Goal: Task Accomplishment & Management: Manage account settings

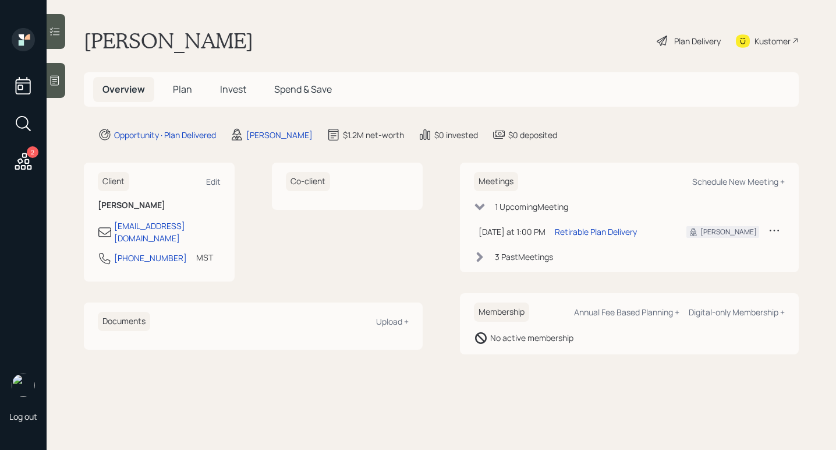
click at [709, 38] on div "Plan Delivery" at bounding box center [697, 41] width 47 height 12
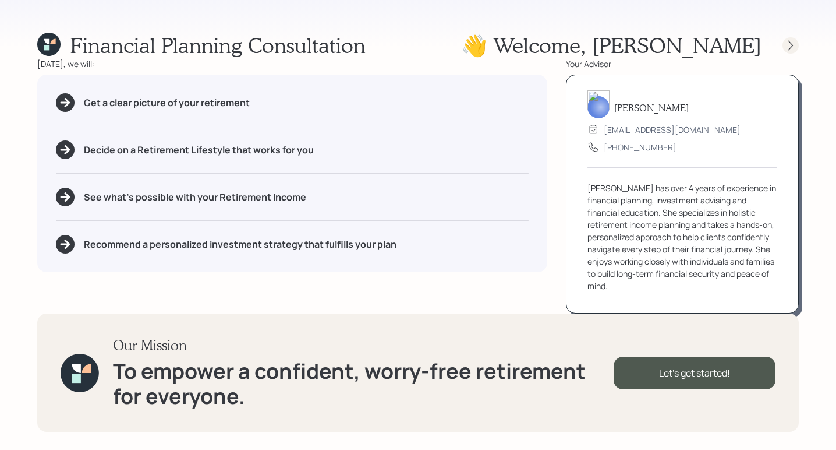
click at [797, 46] on div at bounding box center [791, 45] width 16 height 16
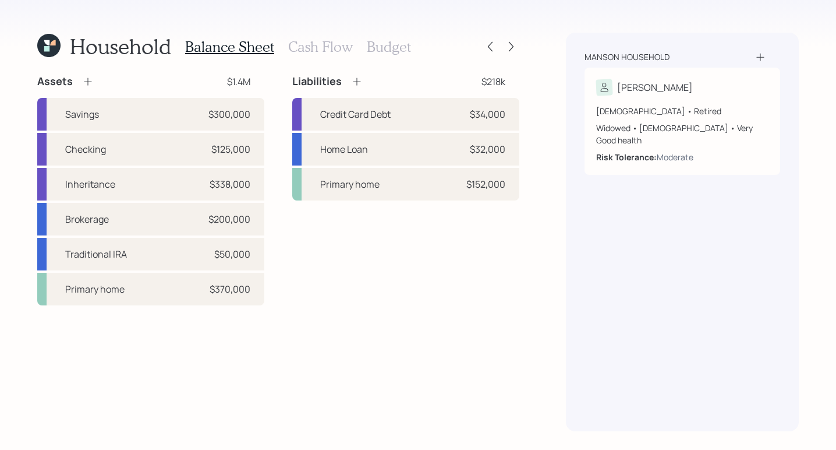
click at [565, 310] on div "Household Balance Sheet Cash Flow Budget Assets $1.4M Savings $300,000 Checking…" at bounding box center [418, 225] width 836 height 450
click at [434, 113] on div "Credit Card Debt $34,000" at bounding box center [405, 114] width 227 height 33
select select "credit_card"
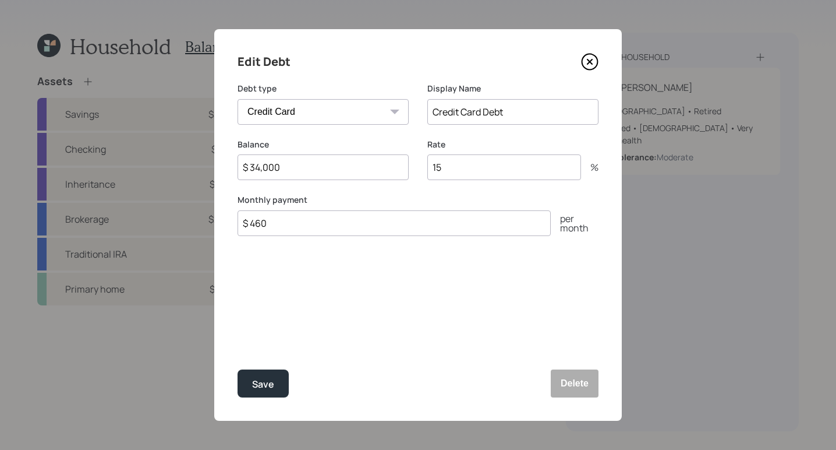
click at [590, 65] on icon at bounding box center [589, 61] width 17 height 17
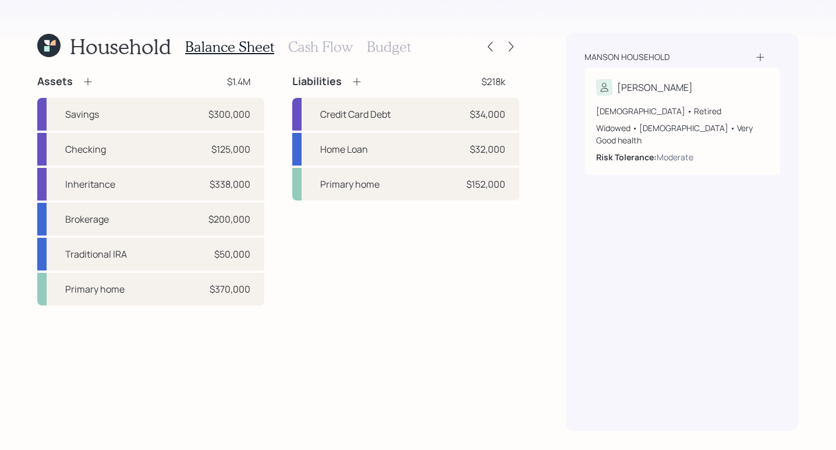
drag, startPoint x: 306, startPoint y: 54, endPoint x: 310, endPoint y: 60, distance: 7.6
click at [306, 54] on h3 "Cash Flow" at bounding box center [320, 46] width 65 height 17
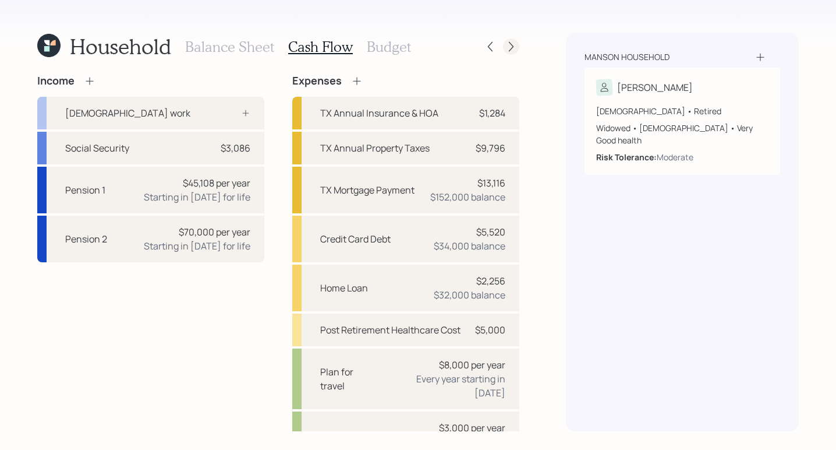
click at [505, 48] on icon at bounding box center [511, 47] width 12 height 12
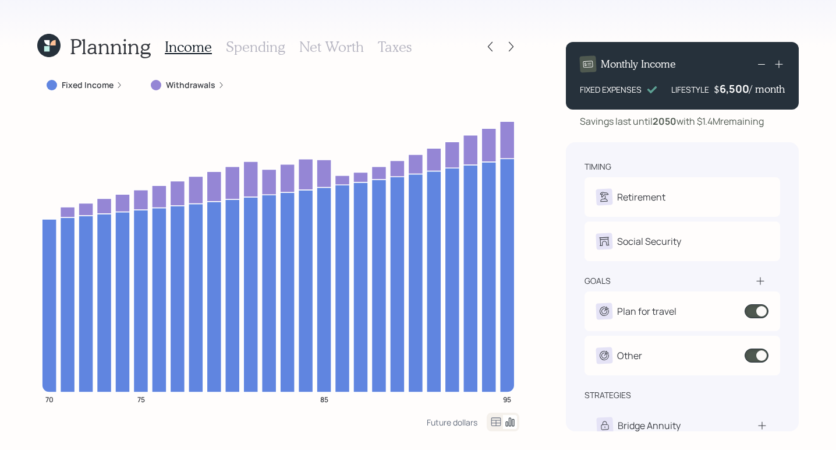
click at [112, 86] on div "Fixed Income" at bounding box center [85, 85] width 76 height 12
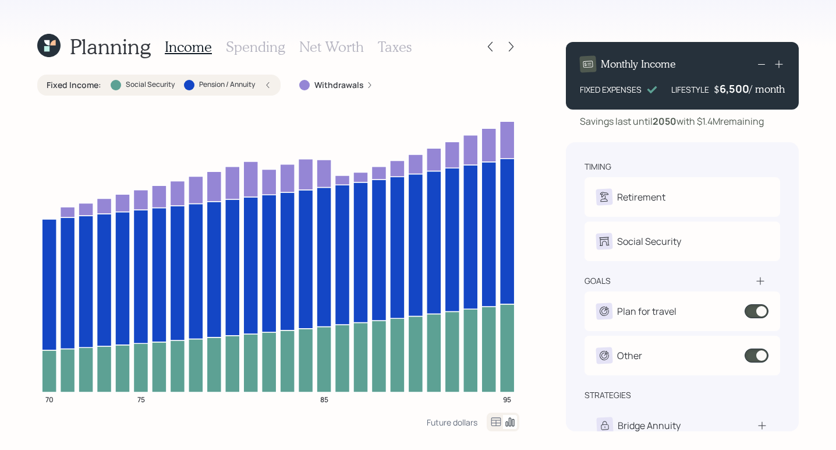
click at [266, 82] on icon at bounding box center [267, 85] width 7 height 7
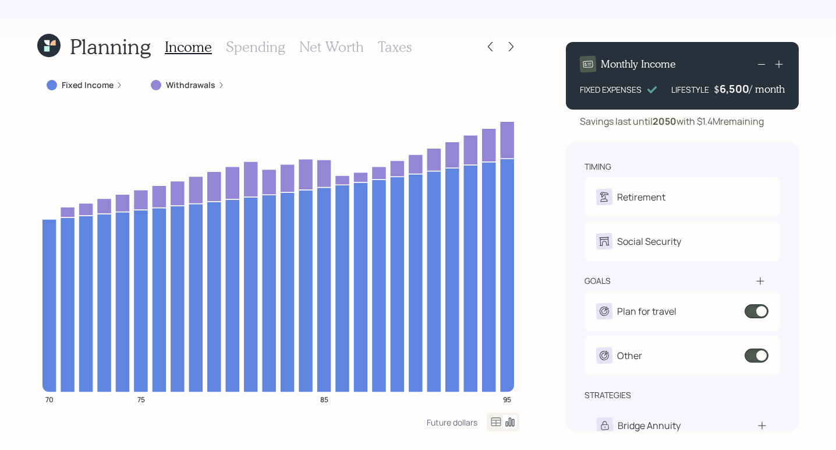
click at [219, 85] on icon at bounding box center [221, 85] width 7 height 7
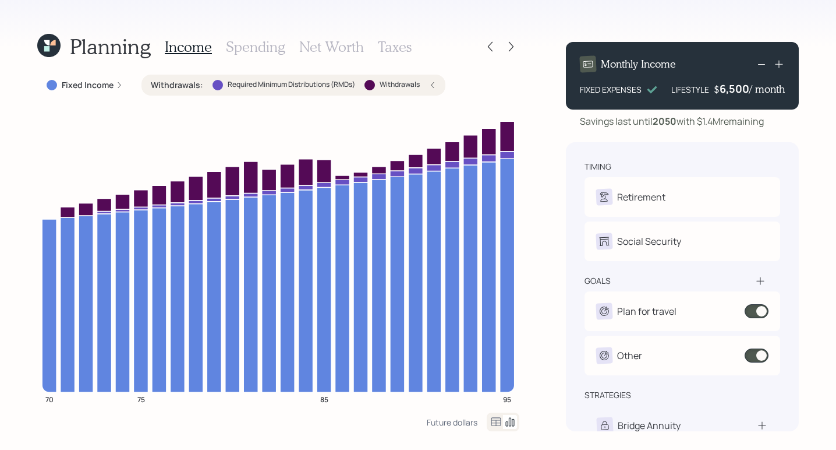
click at [39, 156] on icon "70 75 85 95" at bounding box center [278, 258] width 482 height 307
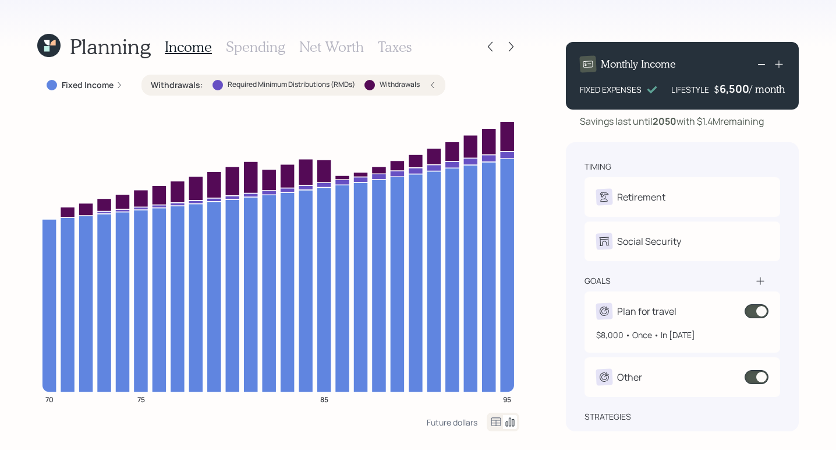
click at [705, 316] on div "Plan for travel" at bounding box center [682, 311] width 172 height 16
select select "1"
select select "2026"
select select "2036"
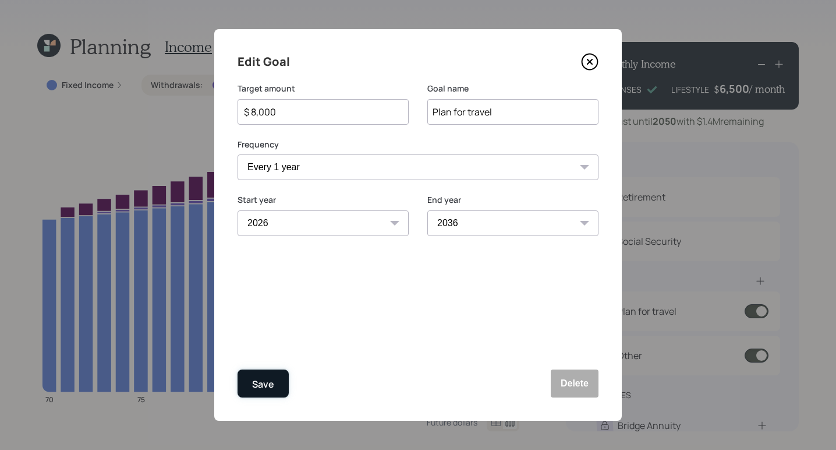
click at [247, 387] on button "Save" at bounding box center [263, 383] width 51 height 28
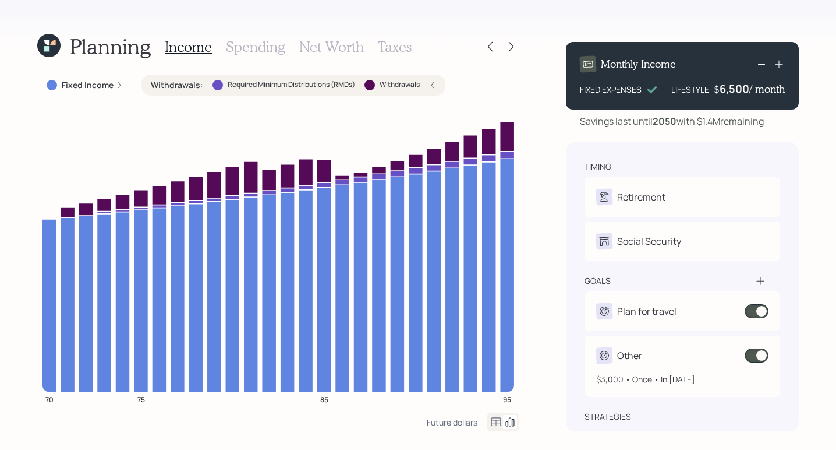
click at [672, 368] on div "$3,000 • Once • In [DATE]" at bounding box center [682, 374] width 172 height 22
select select "1"
select select "2026"
select select "2040"
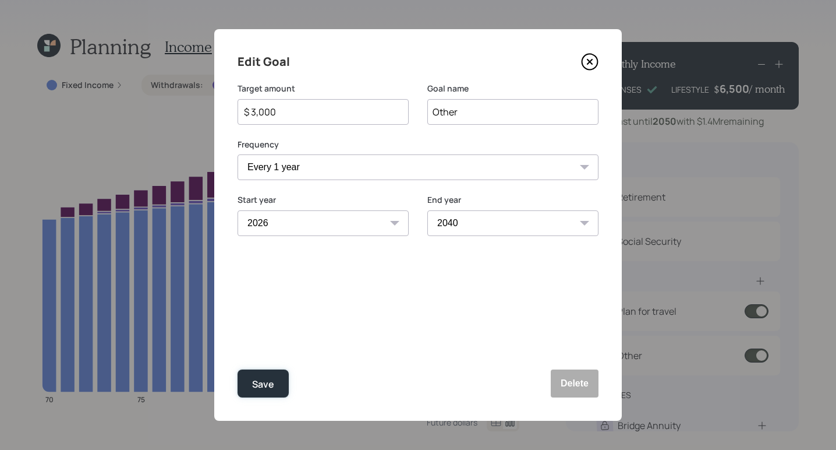
drag, startPoint x: 271, startPoint y: 379, endPoint x: 303, endPoint y: 345, distance: 47.0
click at [272, 378] on div "Save" at bounding box center [263, 384] width 22 height 16
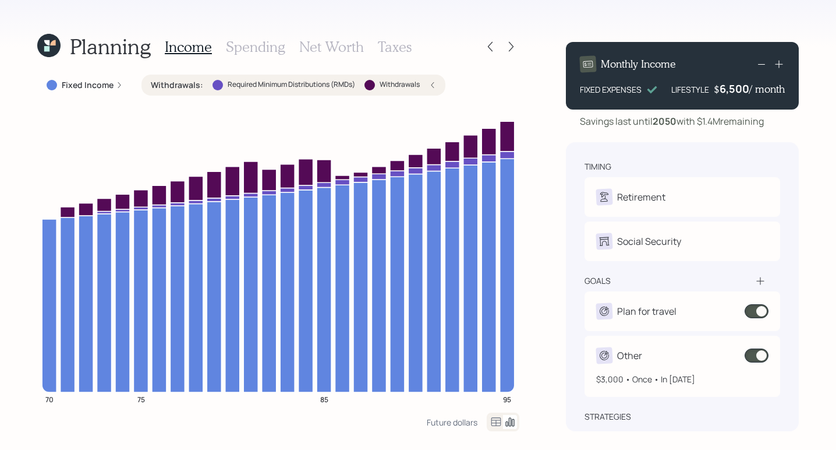
click at [654, 357] on div "Other" at bounding box center [682, 355] width 172 height 16
select select "1"
select select "2026"
select select "2040"
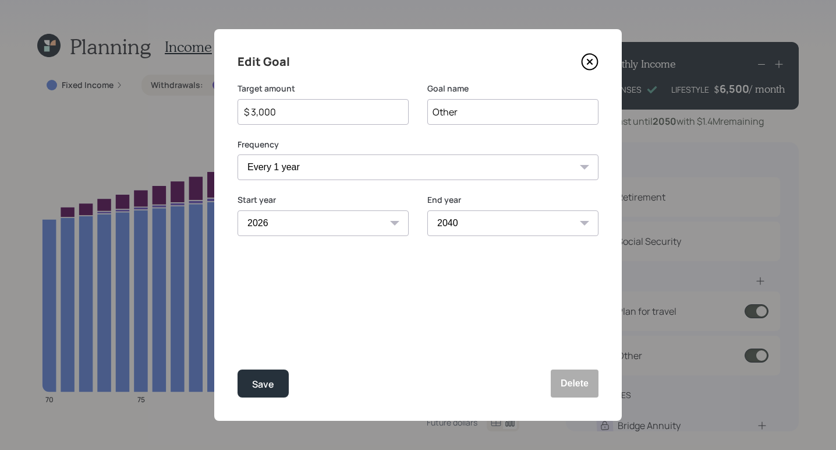
drag, startPoint x: 330, startPoint y: 118, endPoint x: 93, endPoint y: 61, distance: 243.1
click at [62, 68] on div "Edit Goal Target amount $ 3,000 Goal name Other Frequency One time Every 1 year…" at bounding box center [418, 225] width 836 height 450
click at [276, 385] on button "Save" at bounding box center [263, 383] width 51 height 28
type input "$ 3,000"
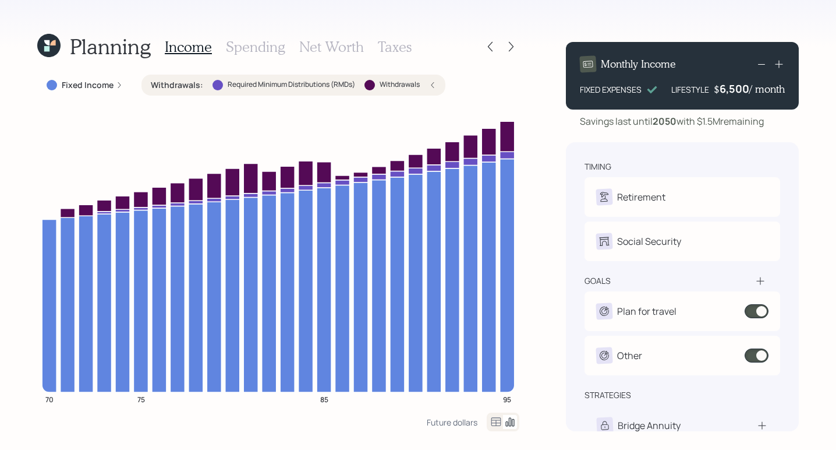
click at [777, 63] on icon at bounding box center [779, 64] width 12 height 12
click at [780, 62] on icon at bounding box center [779, 64] width 12 height 12
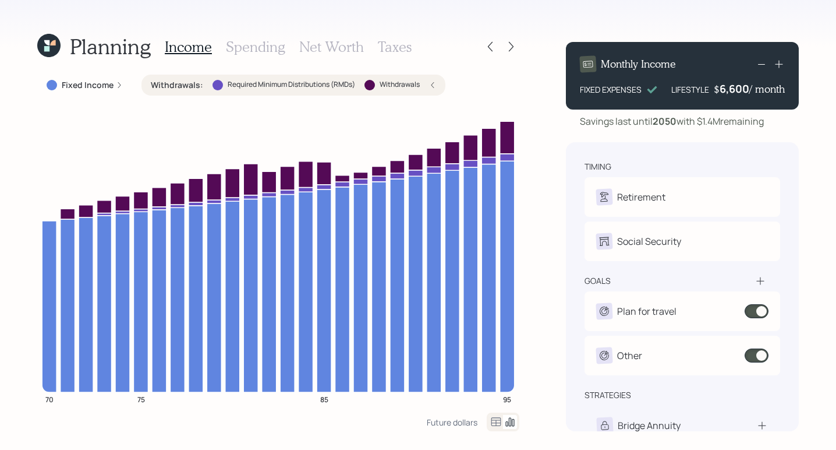
click at [780, 62] on icon at bounding box center [779, 64] width 12 height 12
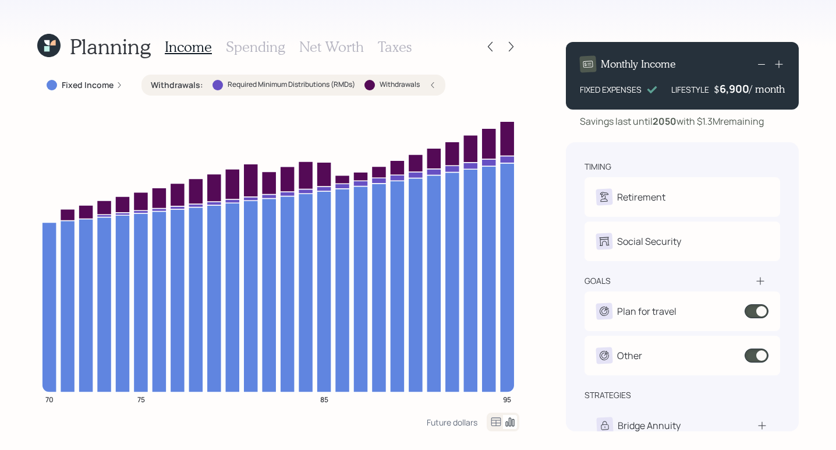
click at [780, 62] on icon at bounding box center [779, 64] width 12 height 12
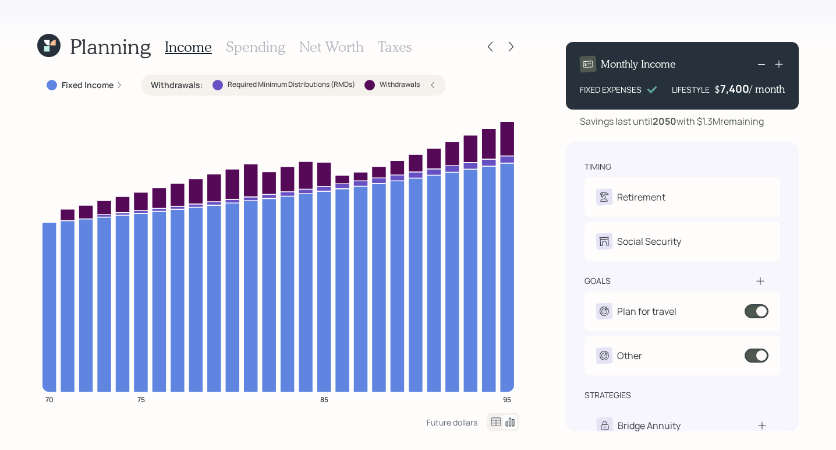
click at [780, 62] on icon at bounding box center [779, 64] width 12 height 12
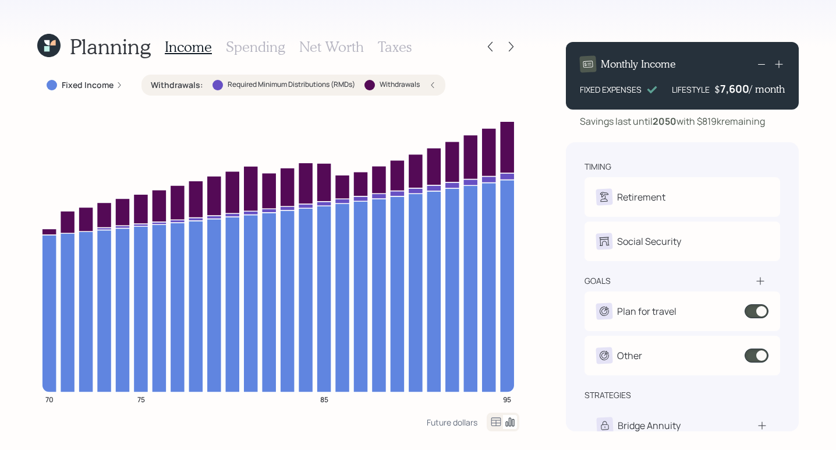
click at [780, 62] on icon at bounding box center [779, 64] width 12 height 12
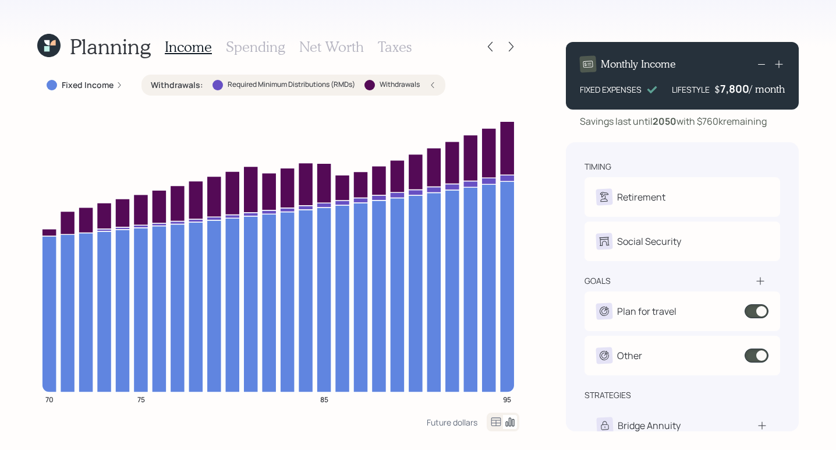
click at [780, 62] on icon at bounding box center [779, 64] width 12 height 12
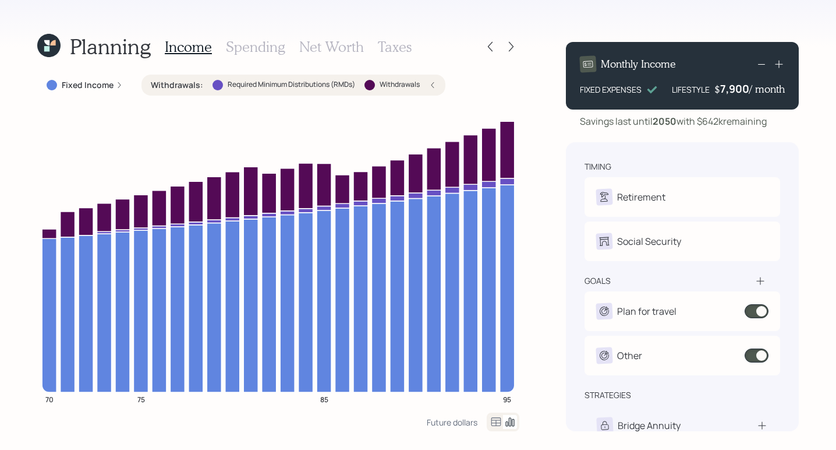
click at [780, 62] on icon at bounding box center [779, 64] width 12 height 12
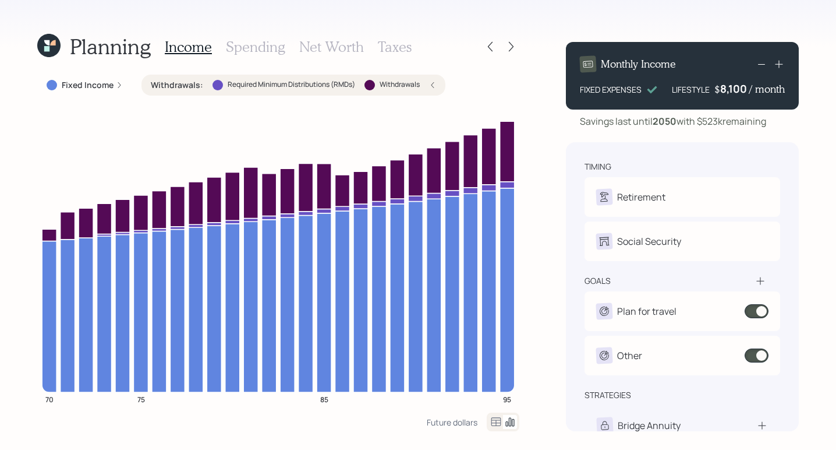
click at [780, 62] on icon at bounding box center [779, 64] width 12 height 12
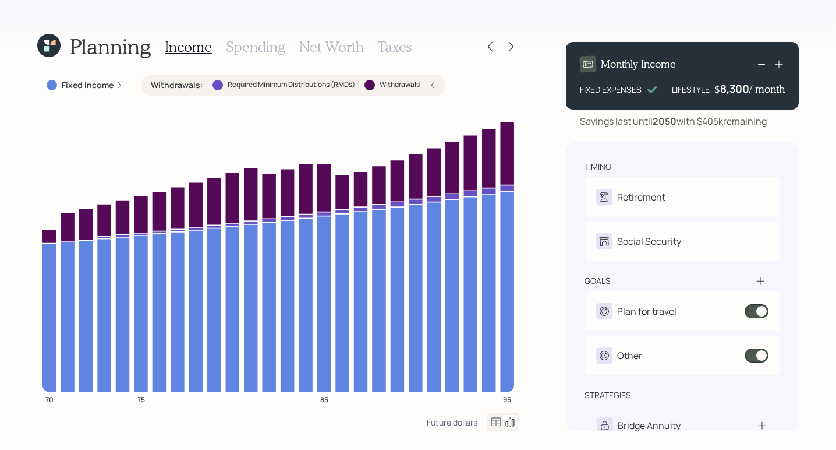
click at [780, 62] on icon at bounding box center [779, 64] width 12 height 12
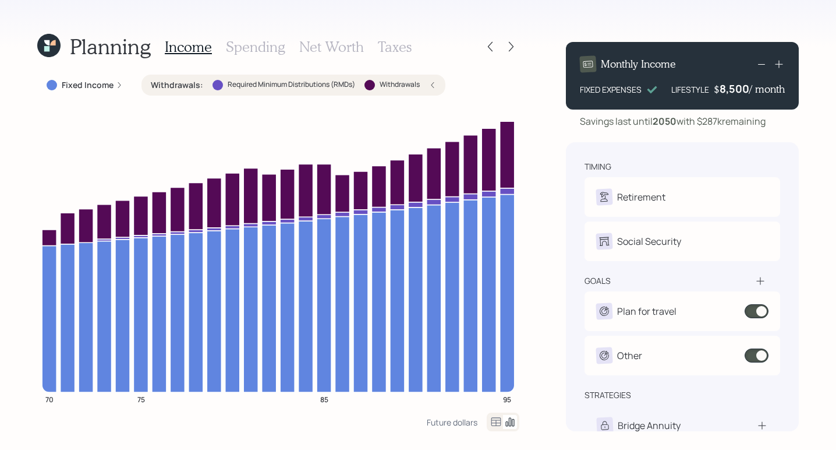
click at [784, 62] on icon at bounding box center [779, 64] width 12 height 12
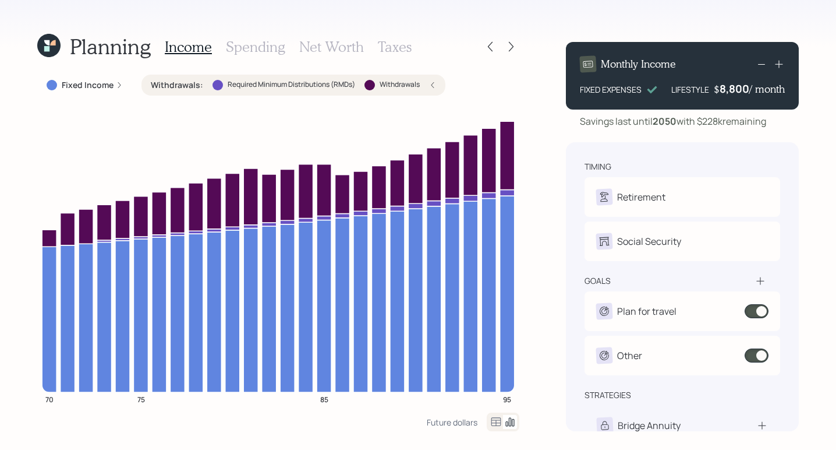
click at [784, 62] on icon at bounding box center [779, 64] width 12 height 12
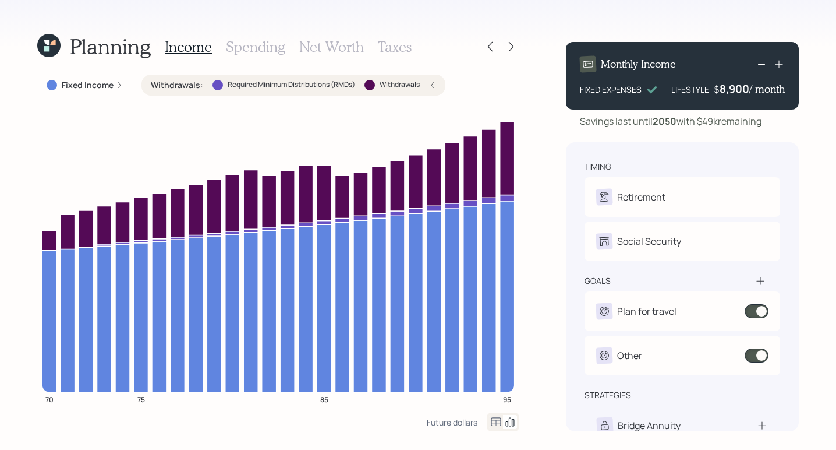
click at [784, 62] on icon at bounding box center [779, 64] width 12 height 12
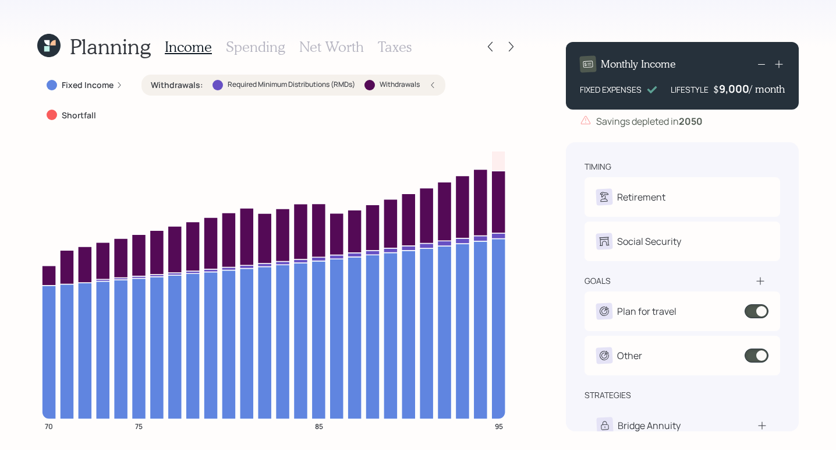
click at [784, 62] on icon at bounding box center [779, 64] width 12 height 12
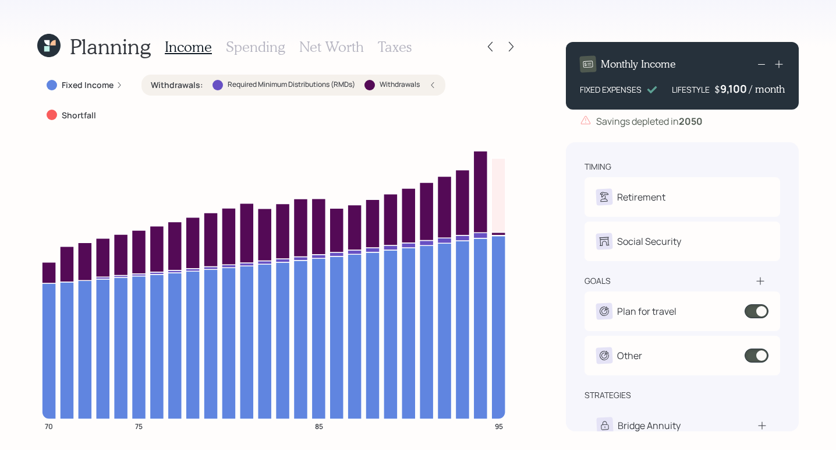
click at [763, 63] on icon at bounding box center [762, 64] width 14 height 14
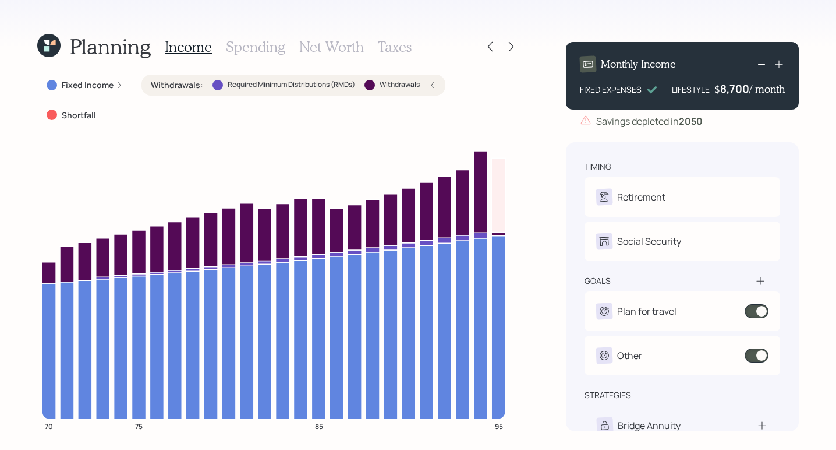
click at [763, 63] on icon at bounding box center [762, 64] width 14 height 14
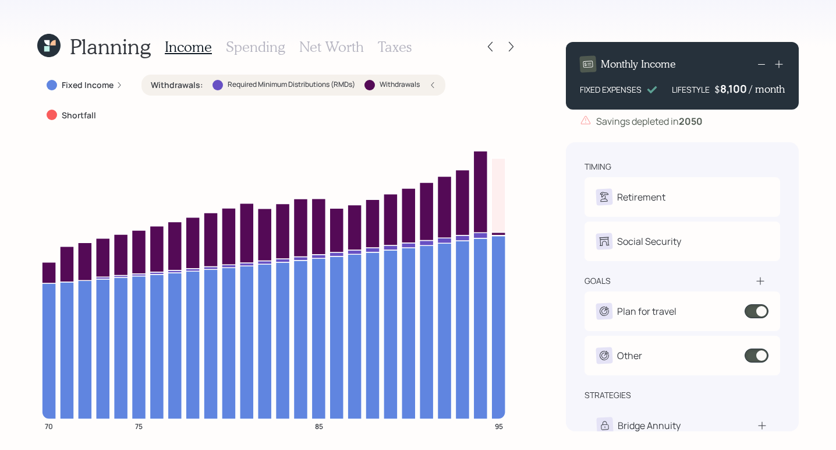
click at [763, 63] on icon at bounding box center [762, 64] width 14 height 14
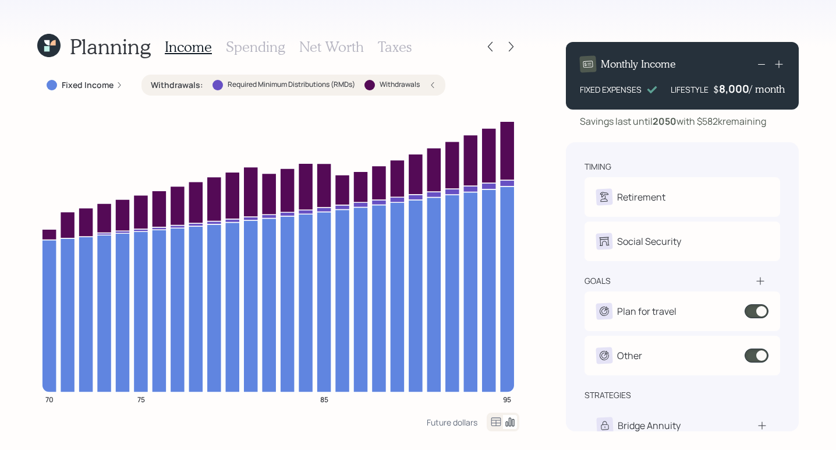
click at [763, 63] on icon at bounding box center [762, 64] width 14 height 14
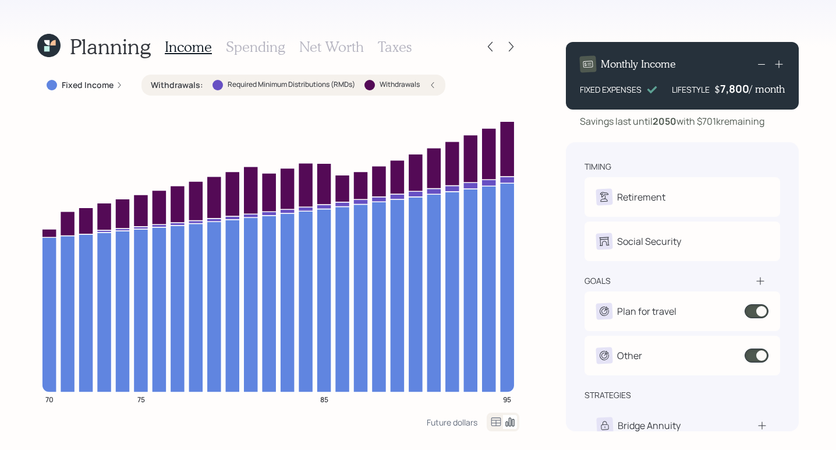
click at [763, 63] on icon at bounding box center [762, 64] width 14 height 14
click at [765, 63] on icon at bounding box center [762, 64] width 14 height 14
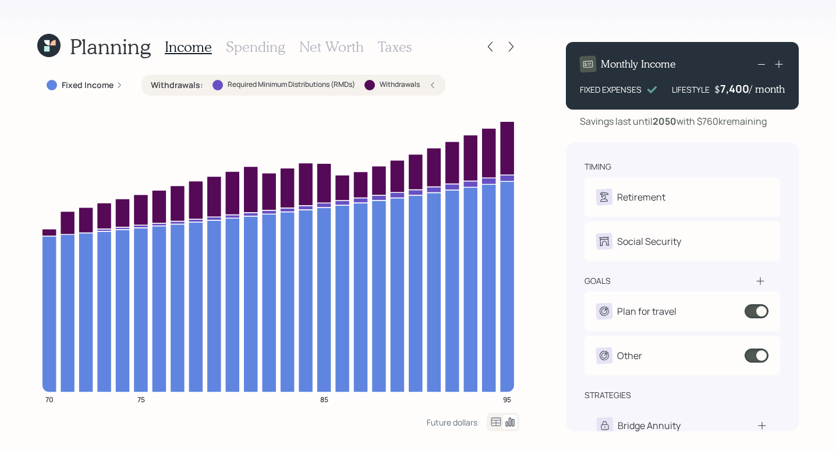
click at [765, 63] on icon at bounding box center [762, 64] width 14 height 14
click at [764, 63] on icon at bounding box center [762, 64] width 14 height 14
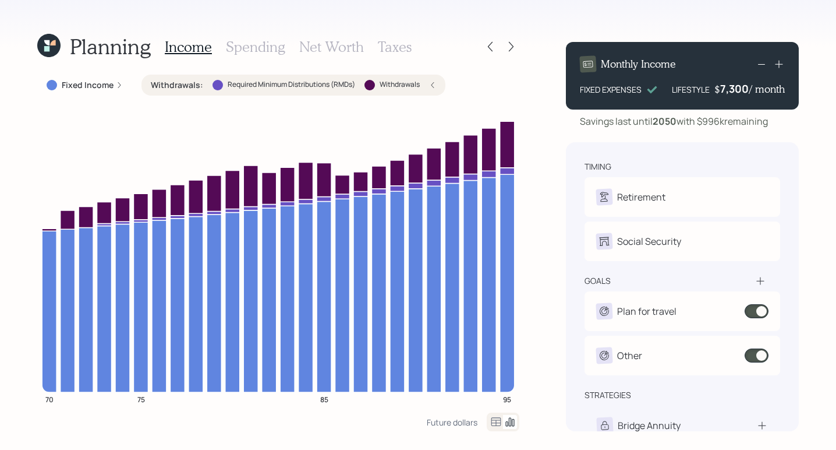
click at [765, 63] on icon at bounding box center [762, 64] width 14 height 14
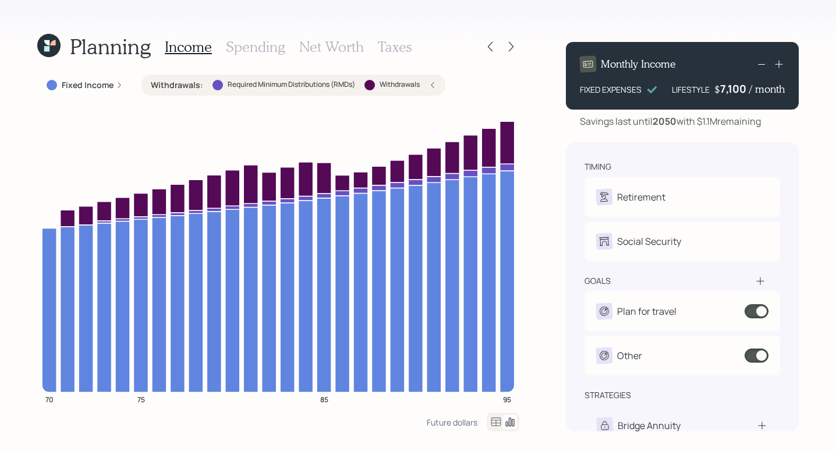
click at [765, 63] on icon at bounding box center [762, 64] width 14 height 14
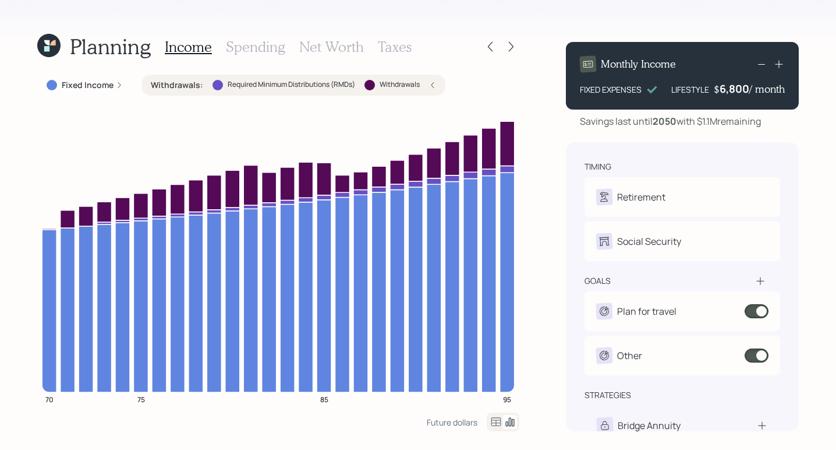
click at [765, 63] on icon at bounding box center [762, 64] width 14 height 14
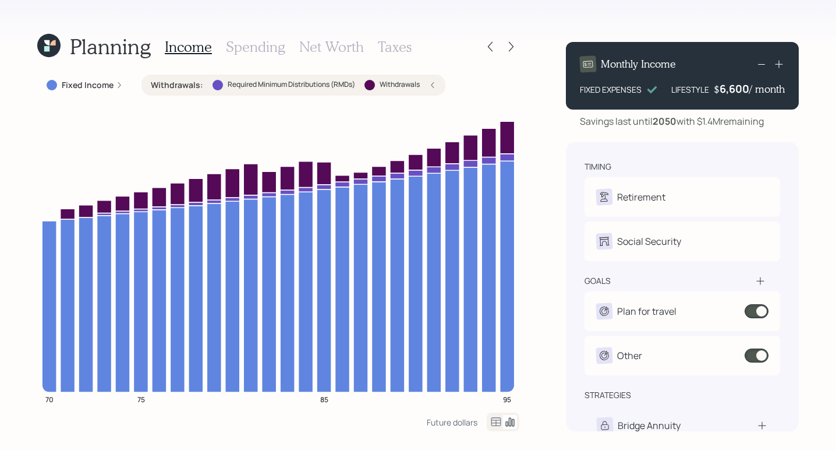
click at [763, 59] on icon at bounding box center [762, 64] width 14 height 14
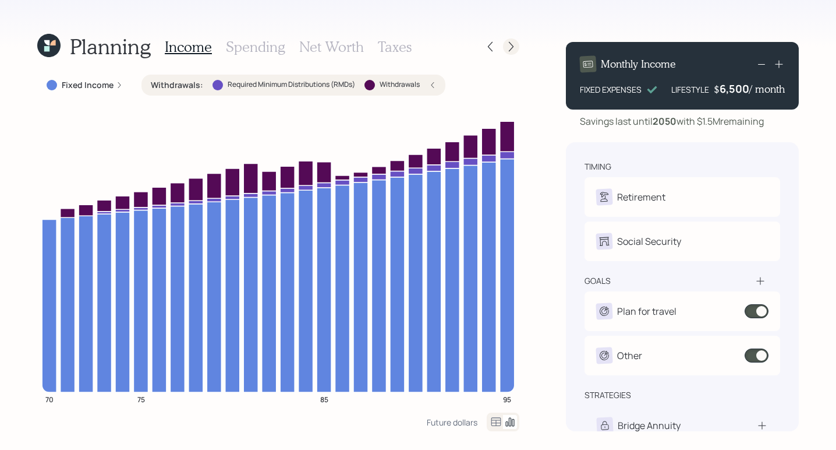
click at [516, 45] on icon at bounding box center [511, 47] width 12 height 12
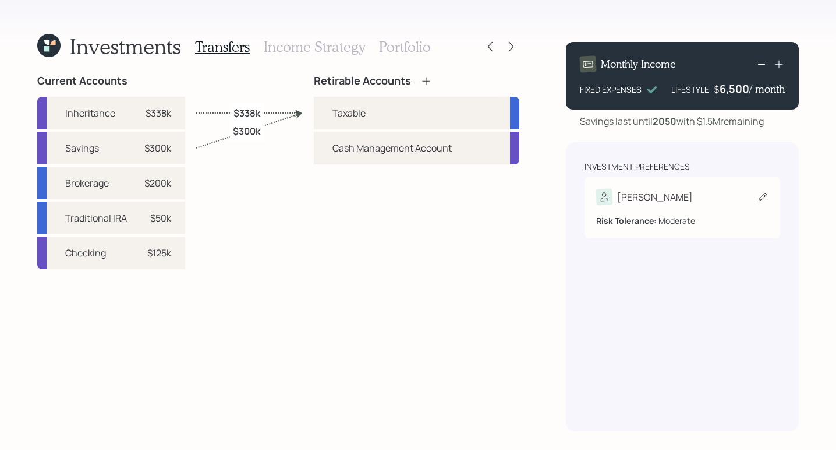
click at [698, 199] on div "[PERSON_NAME]" at bounding box center [682, 197] width 172 height 16
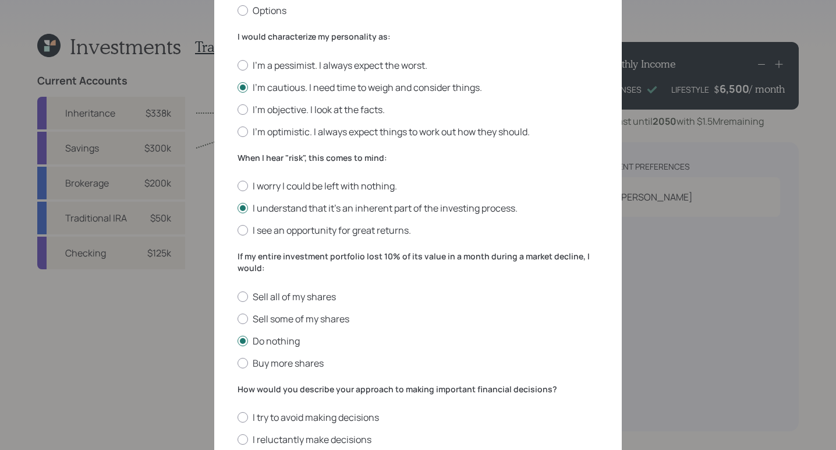
scroll to position [404, 0]
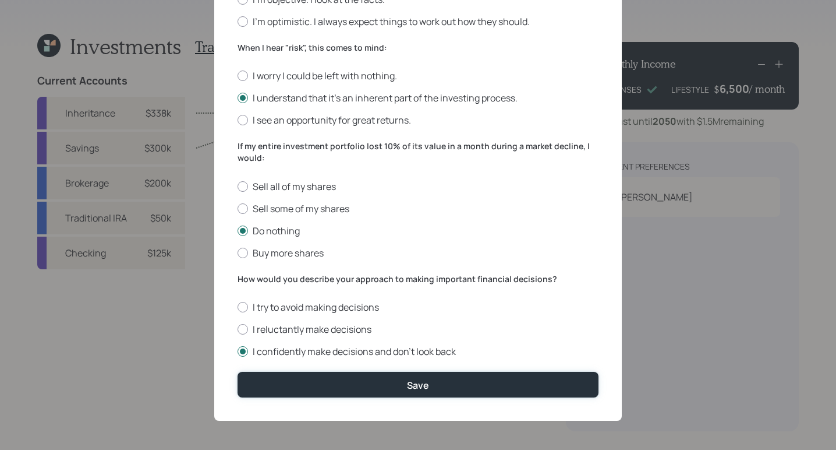
drag, startPoint x: 417, startPoint y: 380, endPoint x: 409, endPoint y: 399, distance: 20.7
click at [414, 393] on button "Save" at bounding box center [418, 383] width 361 height 25
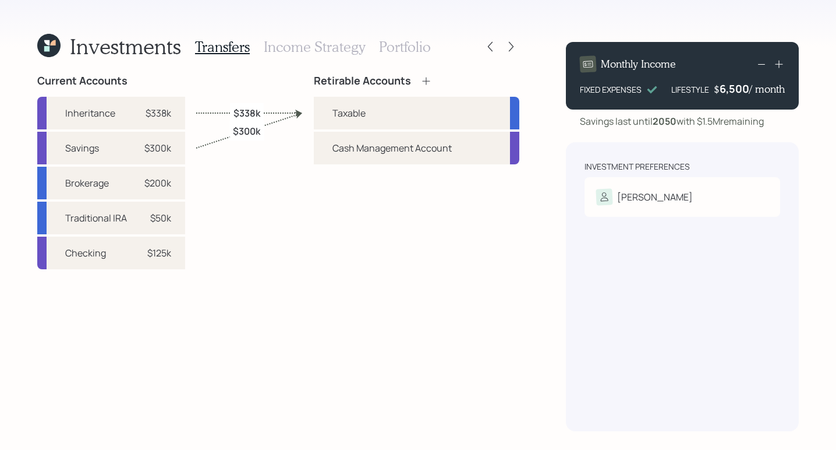
click at [311, 53] on h3 "Income Strategy" at bounding box center [314, 46] width 101 height 17
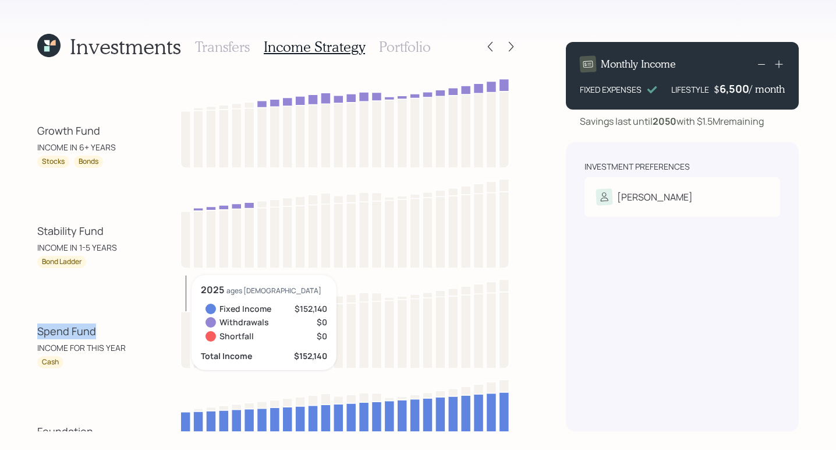
drag, startPoint x: 29, startPoint y: 332, endPoint x: 108, endPoint y: 326, distance: 79.4
click at [102, 331] on div "Investments Transfers Income Strategy Portfolio Growth Fund INCOME IN 6+ YEARS …" at bounding box center [418, 225] width 836 height 450
click at [115, 322] on div "Spend Fund INCOME FOR THIS YEAR Cash 2025 ages [DEMOGRAPHIC_DATA] Fixed Income …" at bounding box center [278, 321] width 482 height 93
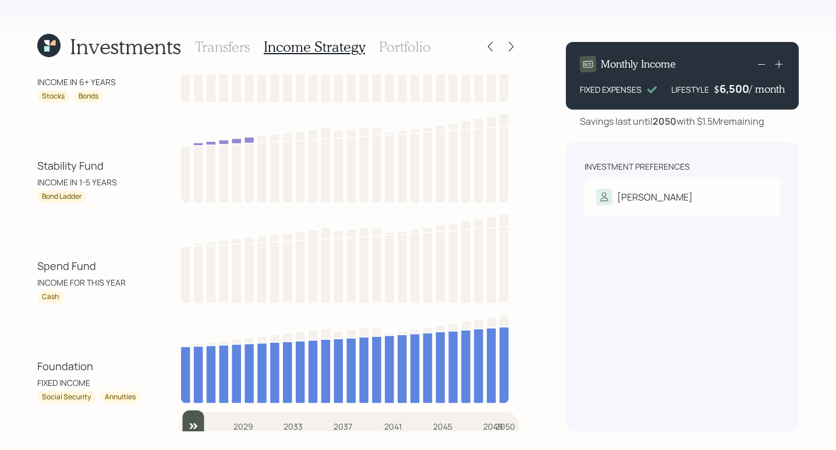
scroll to position [76, 0]
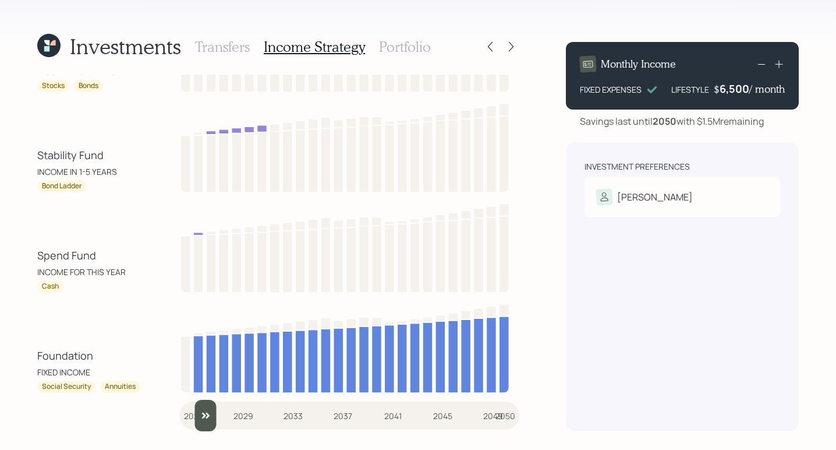
type input "2026"
click at [201, 407] on input "slider" at bounding box center [349, 414] width 340 height 31
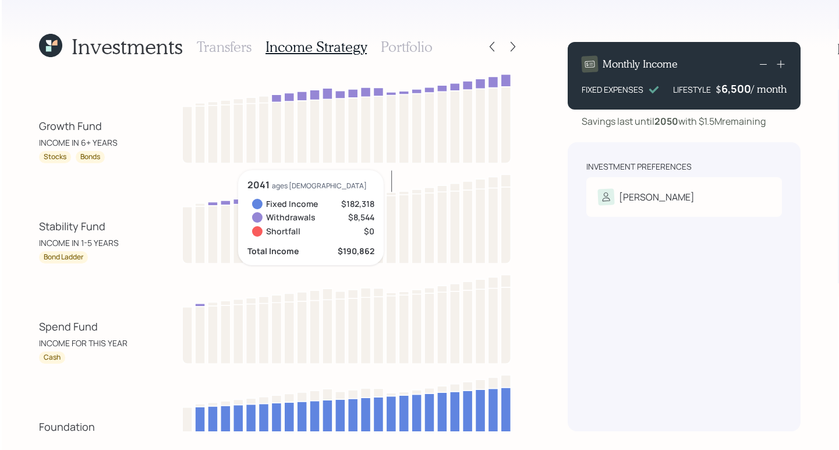
scroll to position [0, 0]
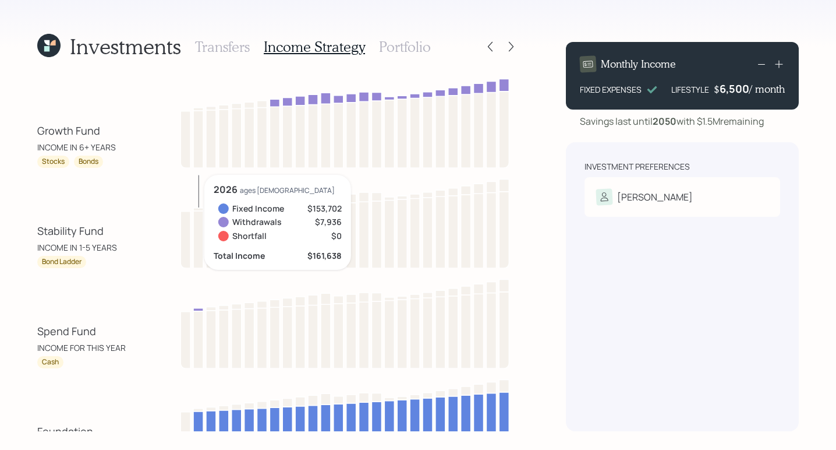
drag, startPoint x: 34, startPoint y: 227, endPoint x: 115, endPoint y: 221, distance: 81.1
click at [118, 220] on div "Investments Transfers Income Strategy Portfolio Growth Fund INCOME IN 6+ YEARS …" at bounding box center [418, 225] width 836 height 450
click at [118, 225] on div "Stability Fund INCOME IN 1-5 YEARS" at bounding box center [89, 238] width 105 height 30
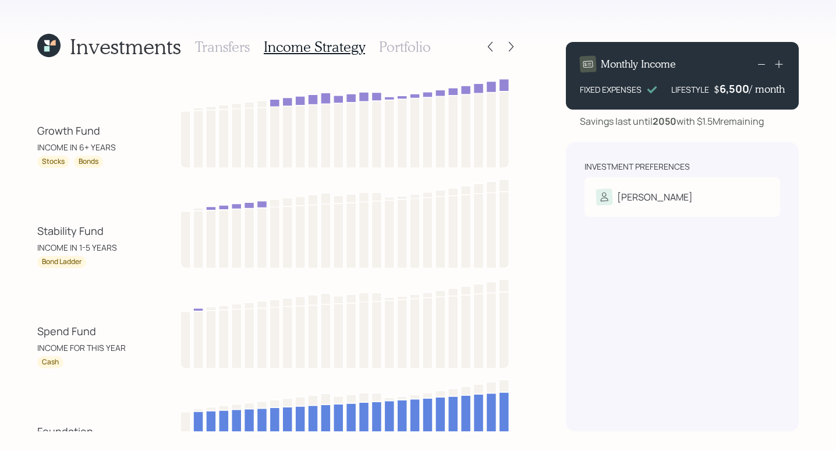
click at [128, 254] on div "Stability Fund INCOME IN 1-5 YEARS Bond Ladder" at bounding box center [89, 245] width 105 height 45
drag, startPoint x: 80, startPoint y: 148, endPoint x: 118, endPoint y: 149, distance: 38.4
click at [118, 149] on div "Growth Fund INCOME IN 6+ YEARS" at bounding box center [89, 138] width 105 height 30
click at [111, 184] on div "Stability Fund INCOME IN 1-5 YEARS Bond Ladder" at bounding box center [278, 221] width 482 height 93
drag, startPoint x: 75, startPoint y: 161, endPoint x: 111, endPoint y: 163, distance: 36.1
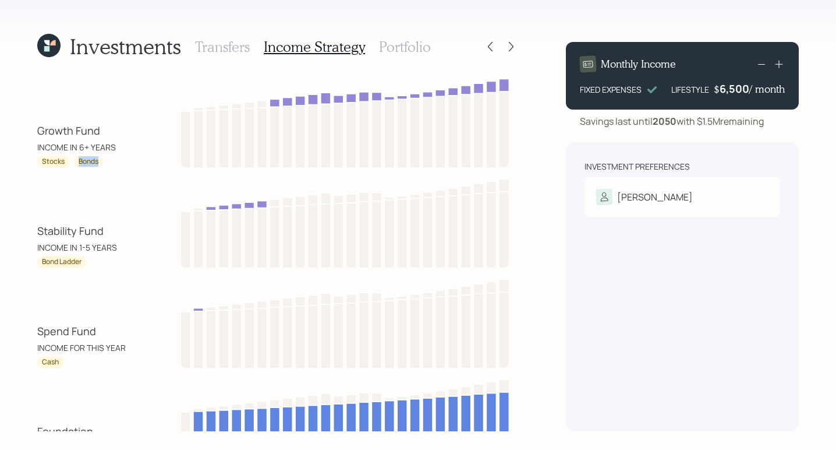
click at [111, 163] on div "Stocks Bonds" at bounding box center [89, 161] width 105 height 12
click at [129, 179] on div "Stability Fund INCOME IN 1-5 YEARS Bond Ladder" at bounding box center [278, 221] width 482 height 93
drag, startPoint x: 43, startPoint y: 163, endPoint x: 67, endPoint y: 164, distance: 24.5
click at [67, 164] on div "Stocks" at bounding box center [53, 161] width 32 height 12
click at [67, 171] on div "Growth Fund INCOME IN 6+ YEARS Stocks Bonds Stability Fund INCOME IN 1-5 YEARS …" at bounding box center [278, 272] width 482 height 394
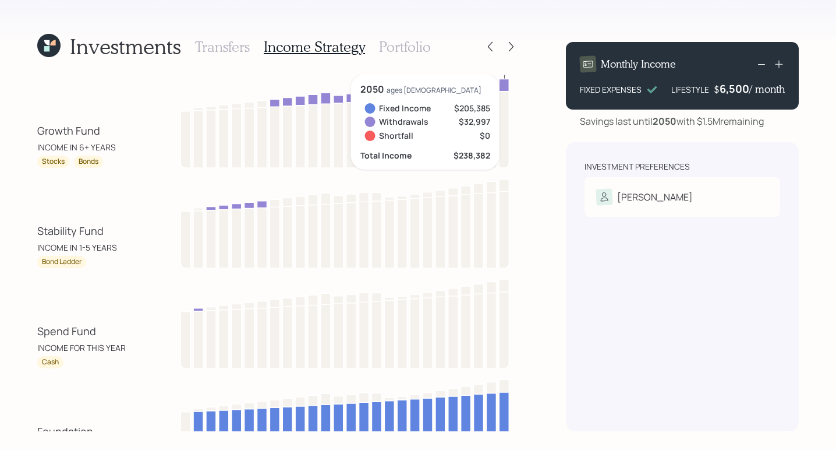
click at [536, 125] on div "Investments Transfers Income Strategy Portfolio Growth Fund INCOME IN 6+ YEARS …" at bounding box center [418, 225] width 836 height 450
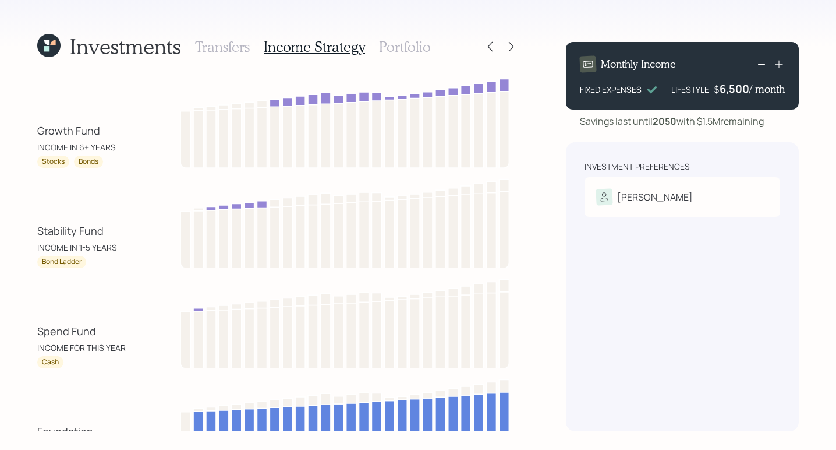
click at [406, 45] on h3 "Portfolio" at bounding box center [405, 46] width 52 height 17
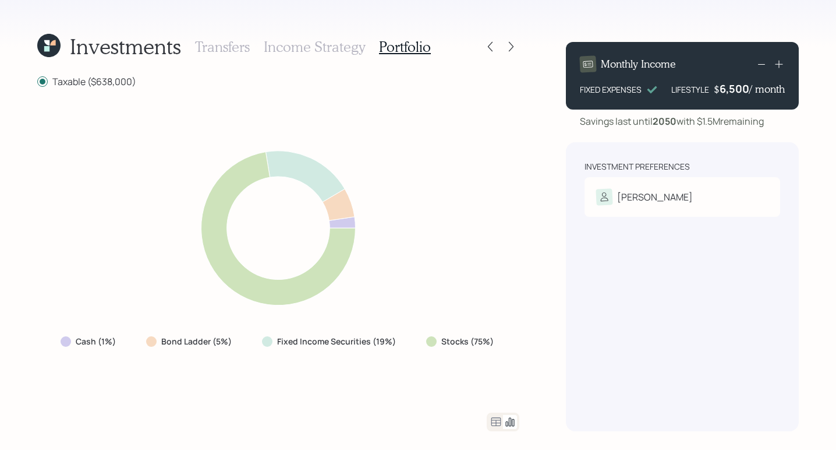
click at [305, 45] on h3 "Income Strategy" at bounding box center [314, 46] width 101 height 17
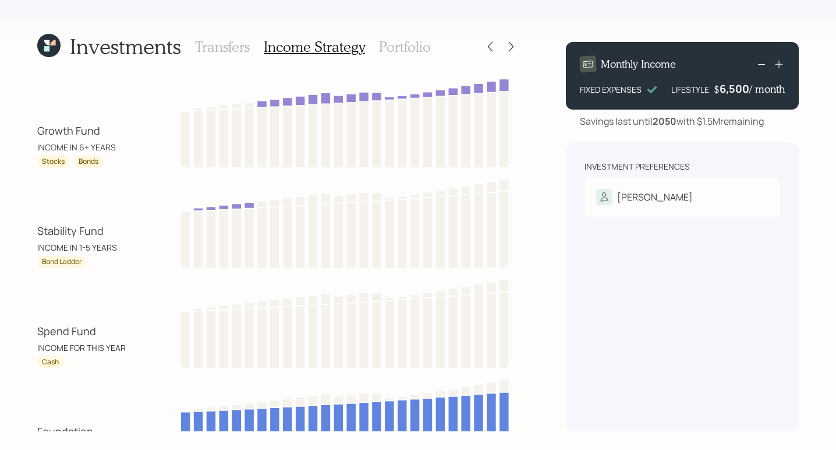
click at [400, 51] on h3 "Portfolio" at bounding box center [405, 46] width 52 height 17
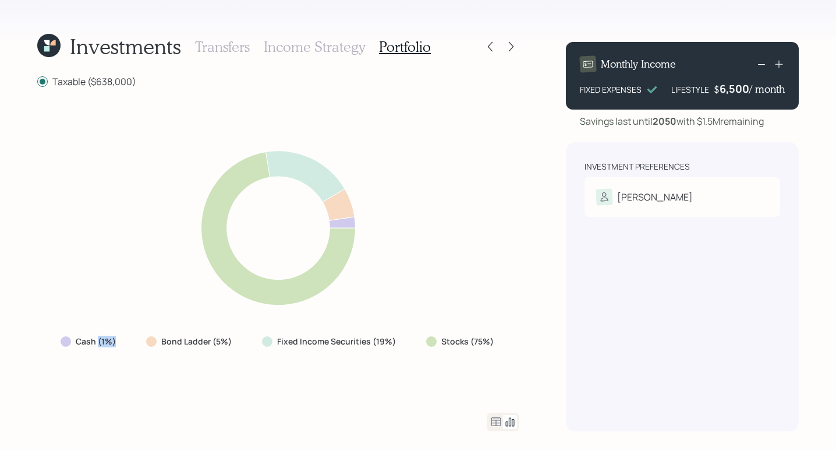
drag, startPoint x: 98, startPoint y: 345, endPoint x: 121, endPoint y: 342, distance: 22.2
click at [121, 342] on div "Cash (1%)" at bounding box center [89, 341] width 76 height 21
click at [135, 293] on icon at bounding box center [278, 228] width 289 height 178
drag, startPoint x: 217, startPoint y: 342, endPoint x: 228, endPoint y: 339, distance: 11.9
click at [228, 339] on label "Bond Ladder (5%)" at bounding box center [196, 341] width 70 height 12
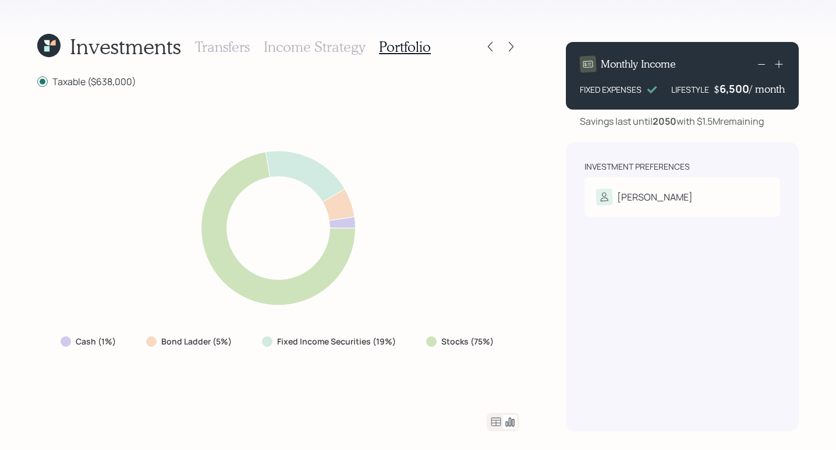
click at [234, 371] on div "Cash (1%) Bond Ladder (5%) Fixed Income Securities (19%) Stocks (75%)" at bounding box center [278, 250] width 482 height 296
drag, startPoint x: 101, startPoint y: 83, endPoint x: 161, endPoint y: 91, distance: 61.1
click at [146, 83] on div "Taxable ($638,000)" at bounding box center [278, 81] width 482 height 13
click at [525, 229] on div "Investments Transfers Income Strategy Portfolio Taxable ($638,000) Cash (1%) Bo…" at bounding box center [418, 225] width 836 height 450
drag, startPoint x: 171, startPoint y: 345, endPoint x: 215, endPoint y: 356, distance: 46.0
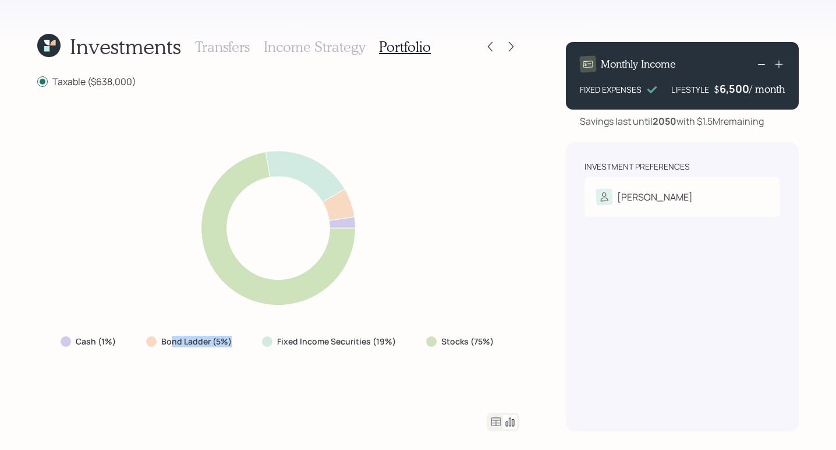
click at [215, 356] on div "Cash (1%) Bond Ladder (5%) Fixed Income Securities (19%) Stocks (75%)" at bounding box center [278, 250] width 482 height 296
click at [217, 355] on div "Cash (1%) Bond Ladder (5%) Fixed Income Securities (19%) Stocks (75%)" at bounding box center [278, 250] width 482 height 296
drag, startPoint x: 375, startPoint y: 343, endPoint x: 412, endPoint y: 345, distance: 36.7
click at [412, 345] on div "Cash (1%) Bond Ladder (5%) Fixed Income Securities (19%) Stocks (75%)" at bounding box center [278, 341] width 454 height 21
click at [388, 368] on div "Cash (1%) Bond Ladder (5%) Fixed Income Securities (19%) Stocks (75%)" at bounding box center [278, 250] width 482 height 296
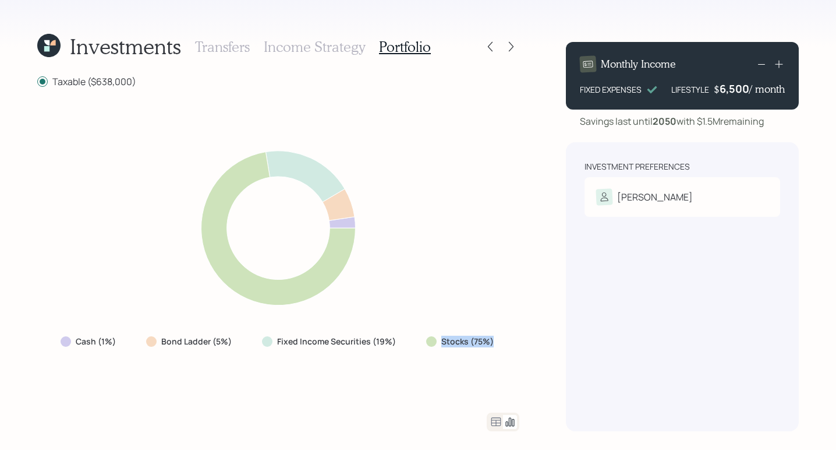
drag, startPoint x: 435, startPoint y: 342, endPoint x: 501, endPoint y: 346, distance: 66.5
click at [501, 346] on div "Stocks (75%)" at bounding box center [461, 341] width 89 height 21
click at [502, 346] on div "Stocks (75%)" at bounding box center [461, 341] width 89 height 21
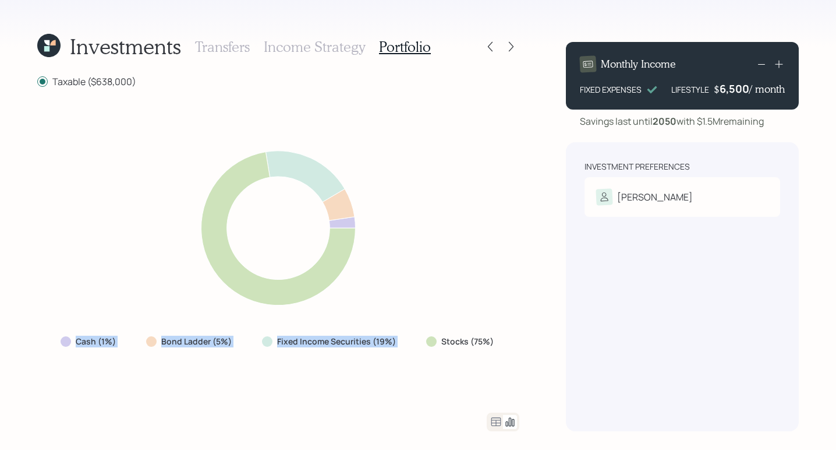
drag, startPoint x: 503, startPoint y: 286, endPoint x: 503, endPoint y: 296, distance: 10.5
click at [503, 289] on div "Cash (1%) Bond Ladder (5%) Fixed Income Securities (19%) Stocks (75%)" at bounding box center [278, 250] width 482 height 296
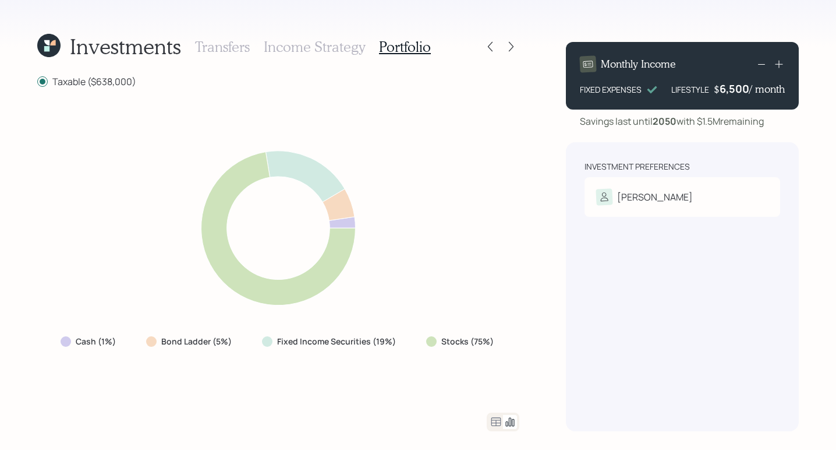
click at [486, 337] on label "Stocks (75%)" at bounding box center [467, 341] width 52 height 12
drag, startPoint x: 443, startPoint y: 344, endPoint x: 481, endPoint y: 338, distance: 38.4
click at [481, 338] on label "Stocks (75%)" at bounding box center [467, 341] width 52 height 12
click at [522, 321] on div "Investments Transfers Income Strategy Portfolio Taxable ($638,000) Cash (1%) Bo…" at bounding box center [418, 225] width 836 height 450
click at [509, 47] on icon at bounding box center [511, 47] width 12 height 12
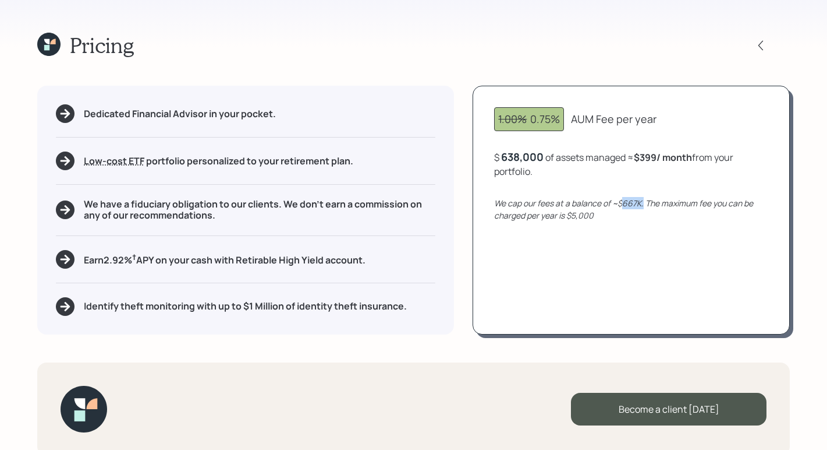
drag, startPoint x: 621, startPoint y: 204, endPoint x: 644, endPoint y: 204, distance: 23.3
click at [644, 204] on icon "We cap our fees at a balance of ~$667K. The maximum fee you can be charged per …" at bounding box center [623, 208] width 259 height 23
click at [711, 227] on div "1.00% 0.75% AUM Fee per year $ 638,000 of assets managed ≈ $399 / month from yo…" at bounding box center [631, 210] width 317 height 248
drag, startPoint x: 571, startPoint y: 215, endPoint x: 600, endPoint y: 215, distance: 29.1
click at [600, 215] on div "We cap our fees at a balance of ~$667K. The maximum fee you can be charged per …" at bounding box center [631, 209] width 274 height 24
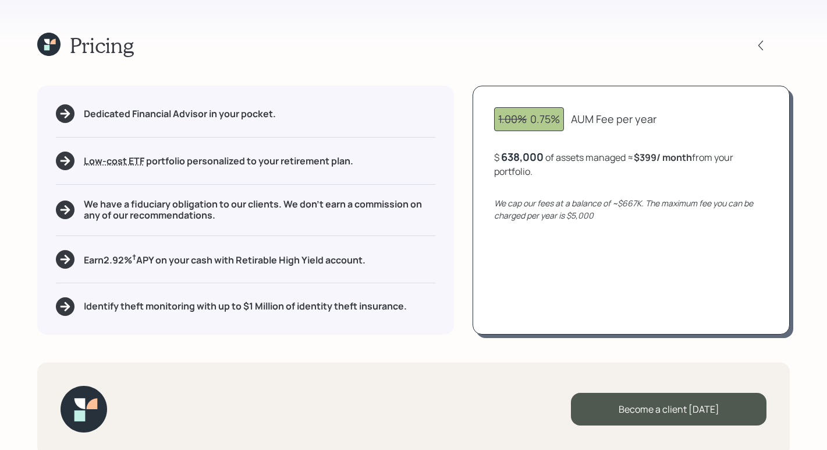
click at [613, 233] on div "1.00% 0.75% AUM Fee per year $ 638,000 of assets managed ≈ $399 / month from yo…" at bounding box center [631, 210] width 317 height 248
click at [766, 49] on icon at bounding box center [764, 45] width 5 height 10
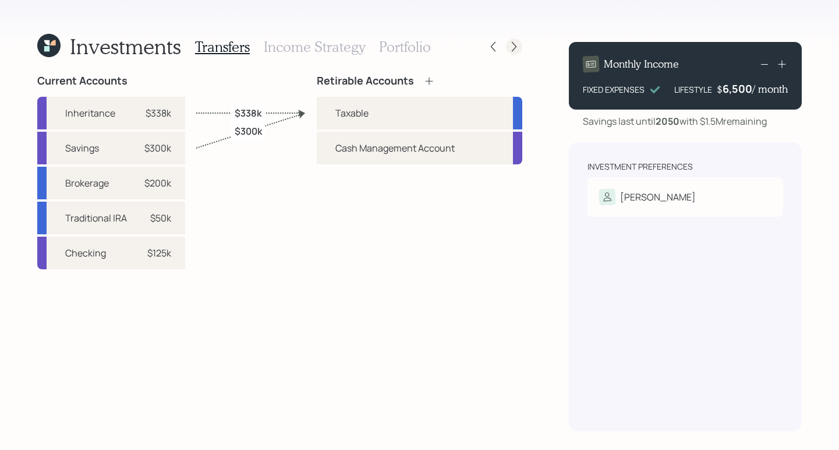
click at [515, 43] on icon at bounding box center [514, 47] width 12 height 12
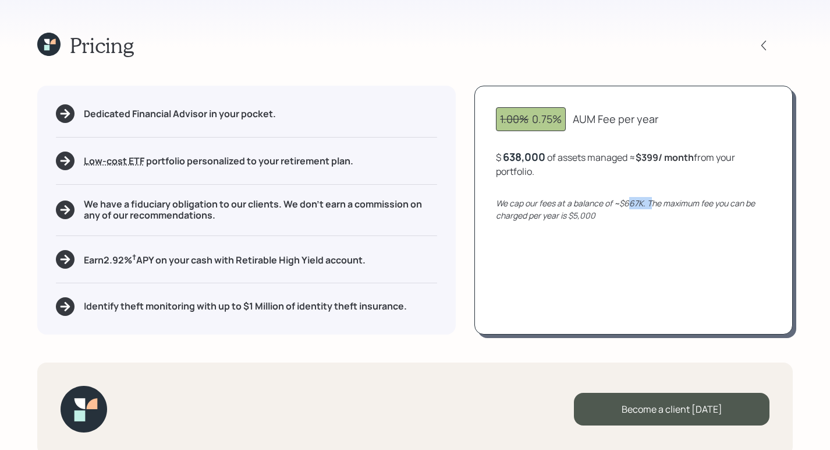
drag, startPoint x: 629, startPoint y: 204, endPoint x: 651, endPoint y: 204, distance: 22.1
click at [651, 204] on icon "We cap our fees at a balance of ~$667K. The maximum fee you can be charged per …" at bounding box center [625, 208] width 259 height 23
click at [700, 29] on div "Pricing Dedicated Financial Advisor in your pocket. Low-cost ETF Retirable uses…" at bounding box center [415, 225] width 830 height 450
click at [764, 42] on icon at bounding box center [764, 46] width 12 height 12
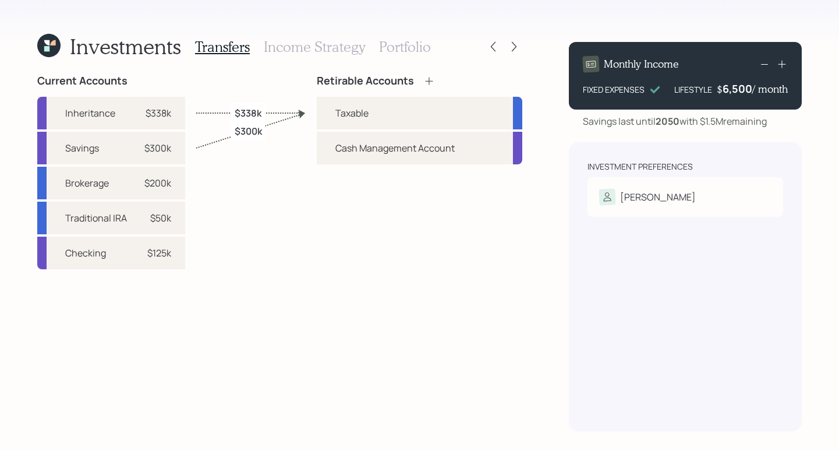
click at [404, 45] on h3 "Portfolio" at bounding box center [405, 46] width 52 height 17
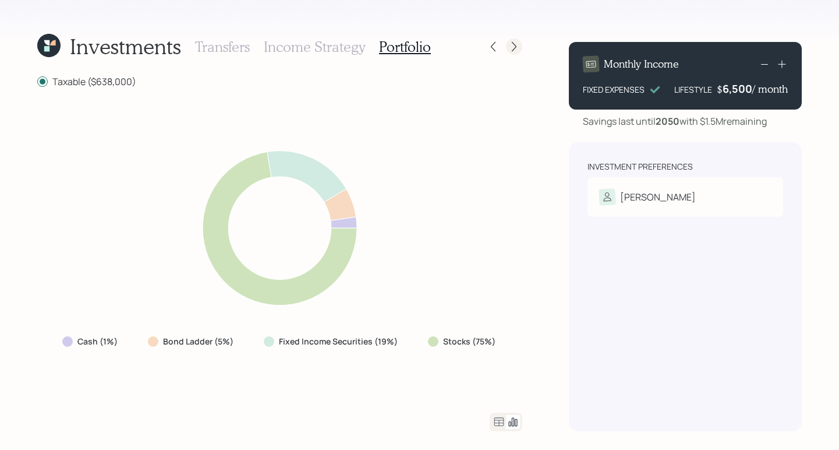
click at [515, 44] on icon at bounding box center [514, 47] width 12 height 12
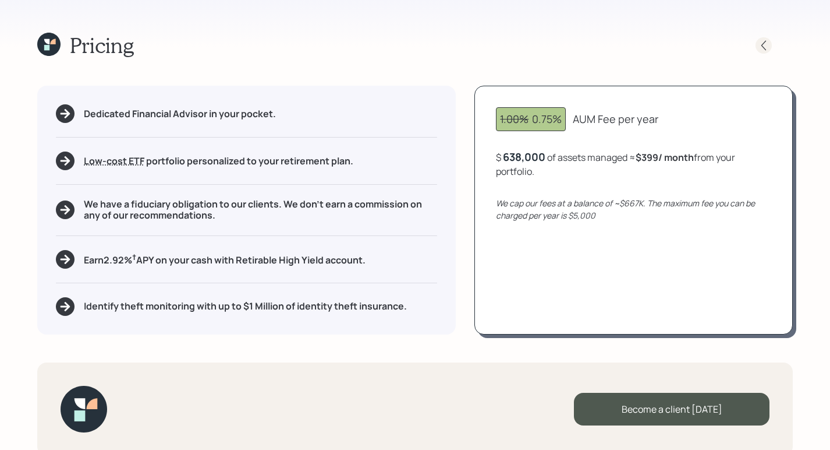
click at [766, 40] on icon at bounding box center [764, 46] width 12 height 12
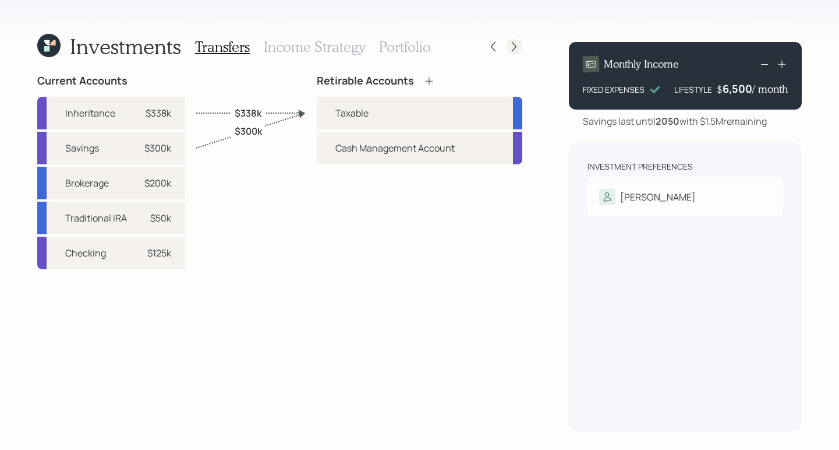
click at [512, 42] on icon at bounding box center [514, 47] width 5 height 10
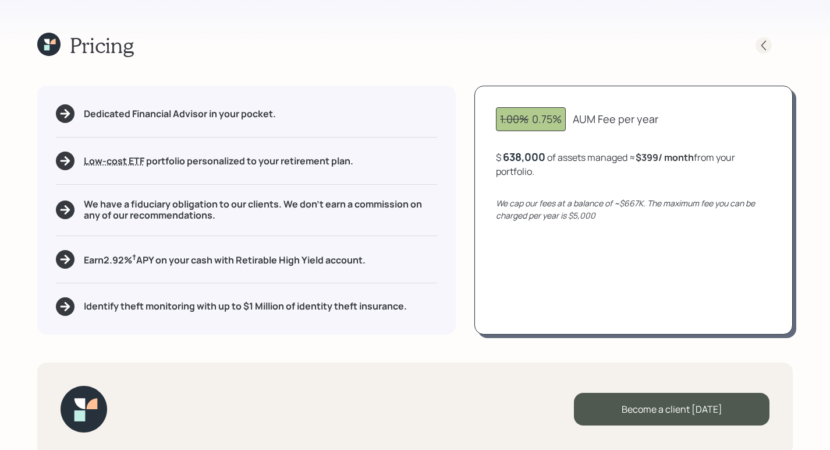
click at [769, 47] on icon at bounding box center [764, 46] width 12 height 12
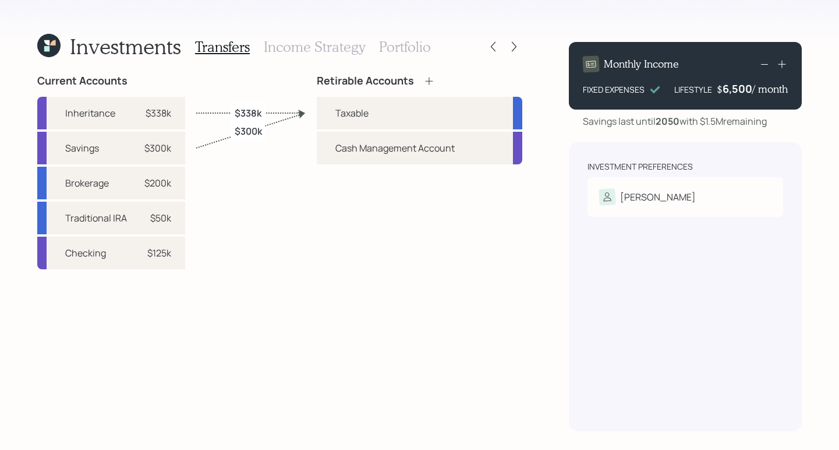
click at [404, 45] on h3 "Portfolio" at bounding box center [405, 46] width 52 height 17
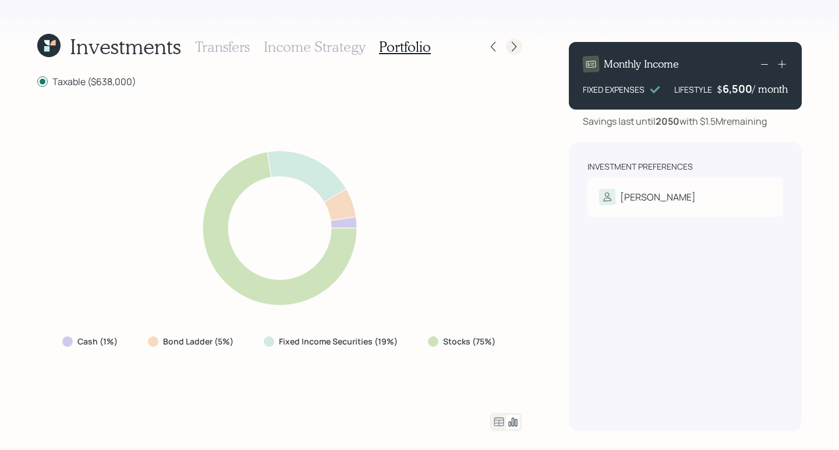
click at [518, 41] on icon at bounding box center [514, 47] width 12 height 12
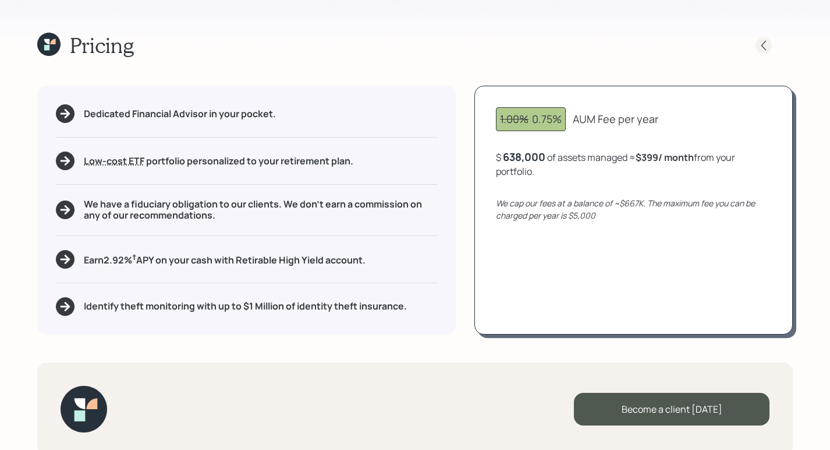
click at [762, 43] on icon at bounding box center [764, 46] width 12 height 12
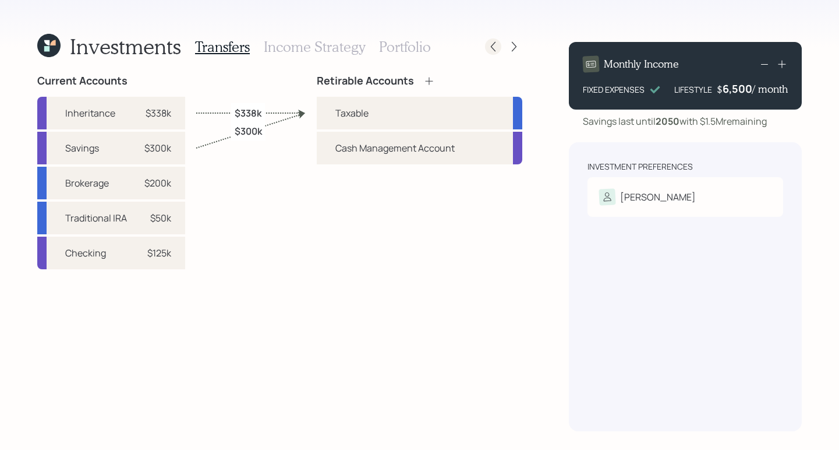
click at [489, 46] on icon at bounding box center [493, 47] width 12 height 12
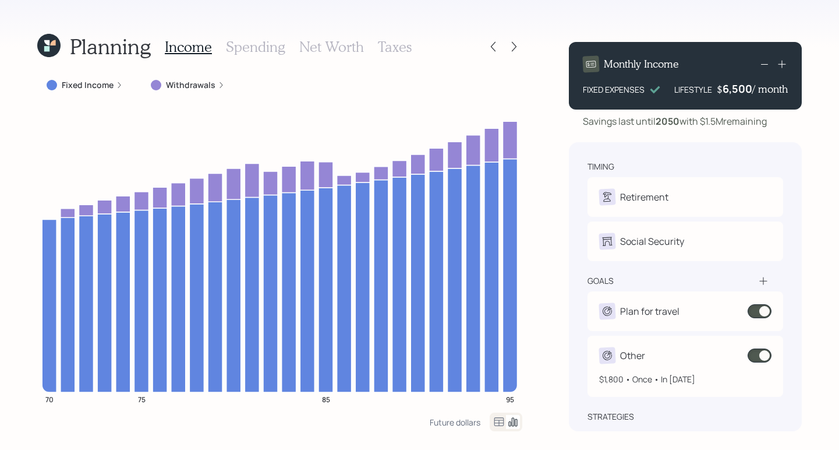
click at [653, 356] on div "Other" at bounding box center [685, 355] width 172 height 16
select select "1"
select select "2026"
select select "2040"
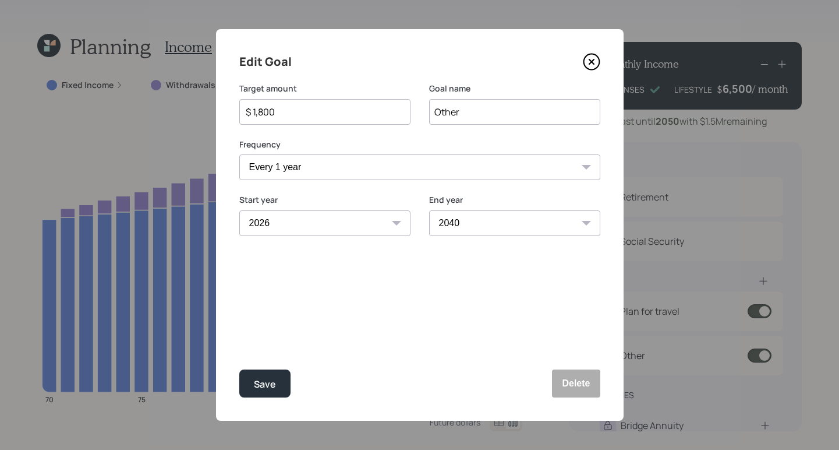
drag, startPoint x: 293, startPoint y: 115, endPoint x: 158, endPoint y: 91, distance: 136.5
click at [137, 95] on div "Edit Goal Target amount $ 1,800 Goal name Other Frequency One time Every 1 year…" at bounding box center [419, 225] width 839 height 450
click at [254, 376] on div "Save" at bounding box center [265, 384] width 22 height 16
type input "$ 1,800"
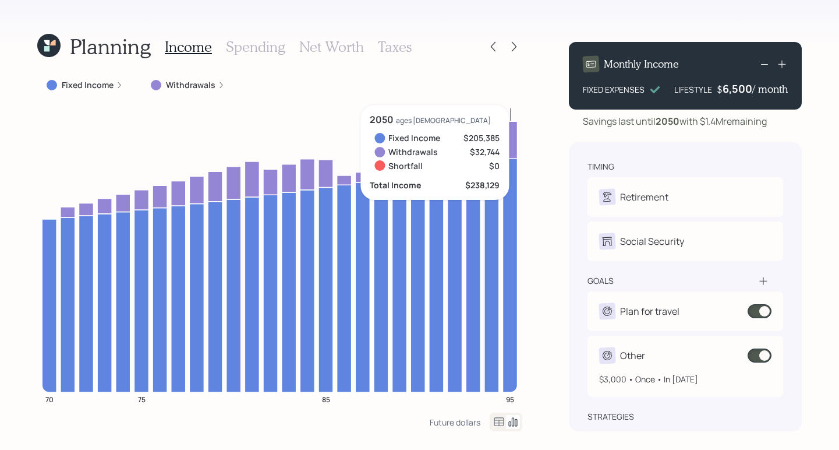
click at [676, 372] on div "$3,000 • Once • In [DATE]" at bounding box center [685, 374] width 172 height 22
select select "1"
select select "2026"
select select "2040"
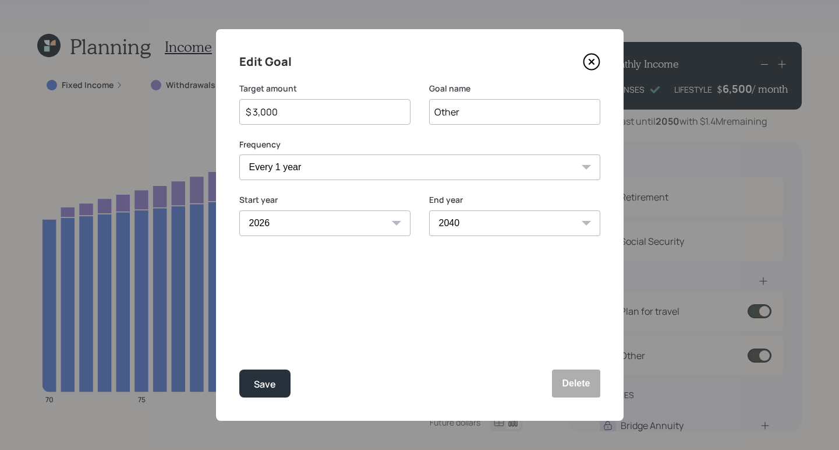
drag, startPoint x: 295, startPoint y: 110, endPoint x: 172, endPoint y: 89, distance: 125.3
click at [169, 92] on div "Edit Goal Target amount $ 3,000 Goal name Other Frequency One time Every 1 year…" at bounding box center [419, 225] width 839 height 450
click at [280, 380] on button "Save" at bounding box center [264, 383] width 51 height 28
type input "$ 3,000"
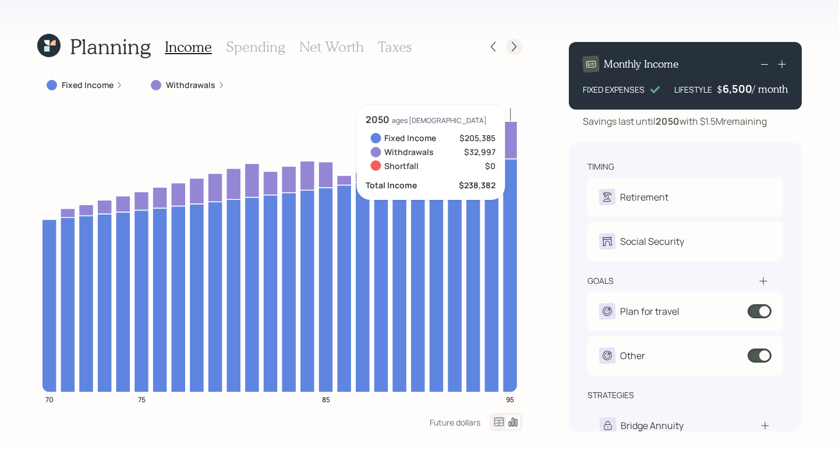
click at [517, 47] on icon at bounding box center [514, 47] width 12 height 12
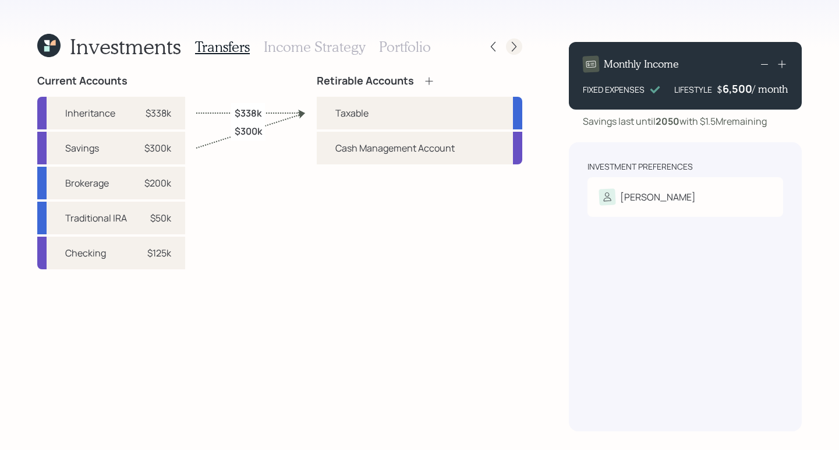
click at [513, 49] on icon at bounding box center [514, 47] width 5 height 10
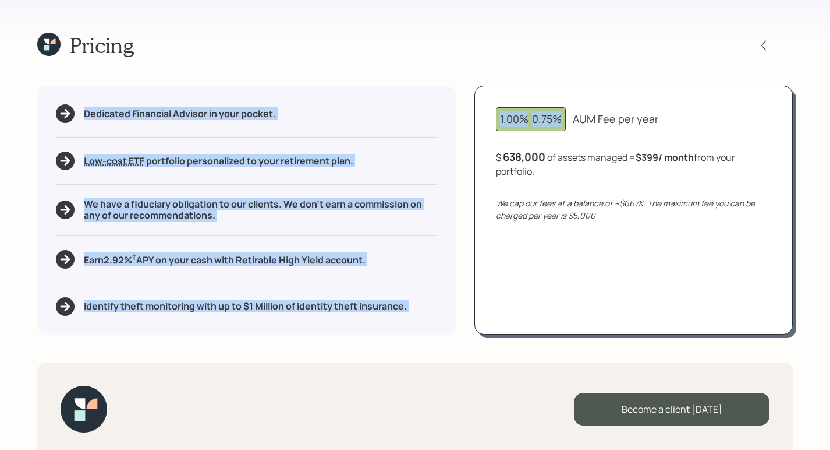
drag, startPoint x: 816, startPoint y: 68, endPoint x: 838, endPoint y: 77, distance: 24.8
click at [830, 82] on html "Pricing Dedicated Financial Advisor in your pocket. Low-cost ETF Retirable uses…" at bounding box center [415, 225] width 830 height 450
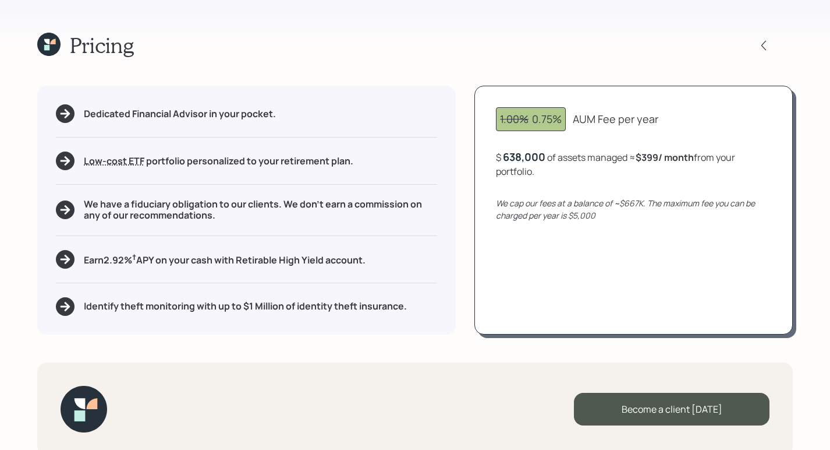
click at [797, 41] on div "Pricing Dedicated Financial Advisor in your pocket. Low-cost ETF Retirable uses…" at bounding box center [415, 225] width 830 height 450
click at [767, 44] on icon at bounding box center [764, 46] width 12 height 12
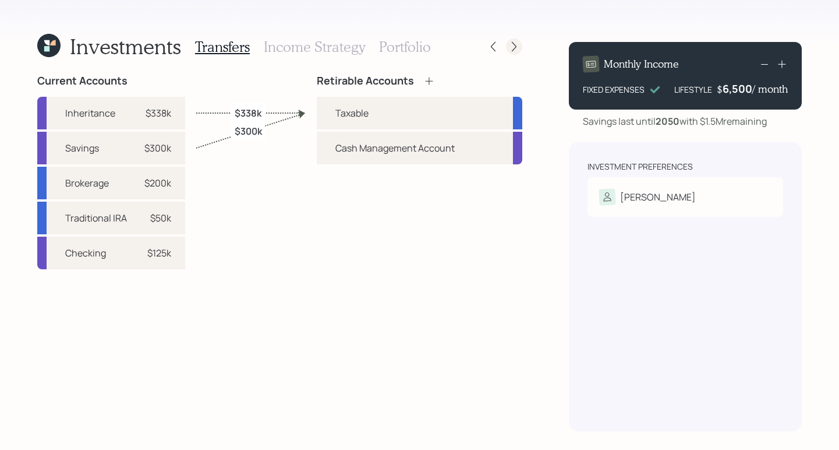
click at [518, 41] on icon at bounding box center [514, 47] width 12 height 12
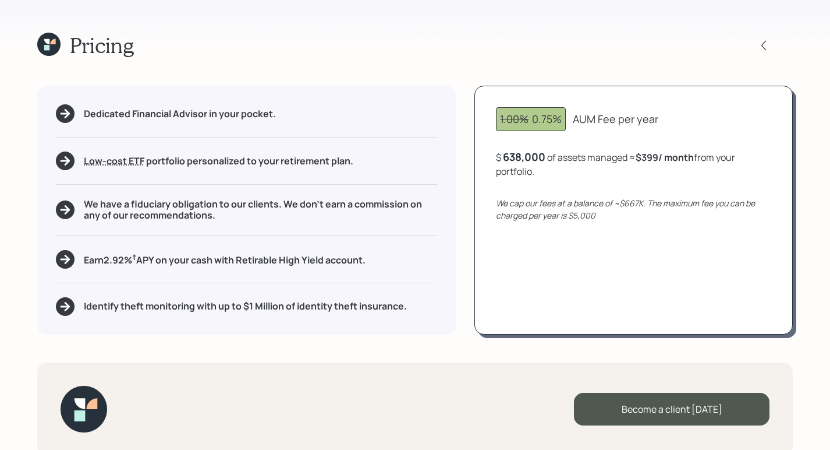
click at [44, 48] on icon at bounding box center [48, 44] width 23 height 23
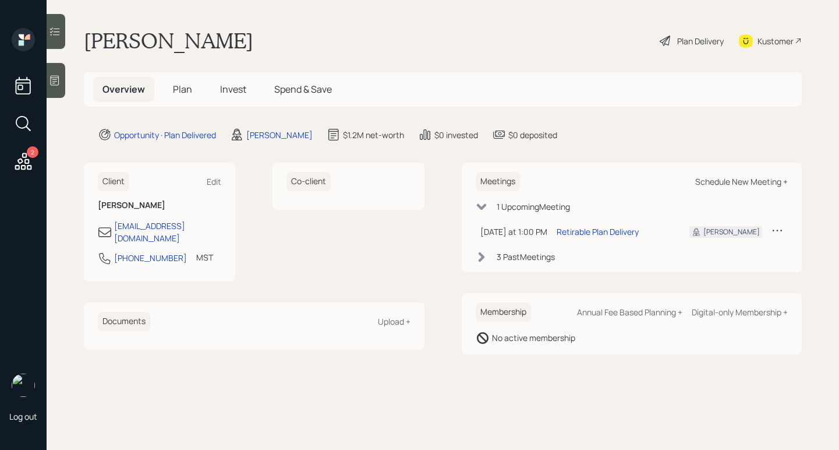
click at [723, 179] on div "Schedule New Meeting +" at bounding box center [741, 181] width 93 height 11
select select "b1d8ea90-abcc-42aa-86cc-4f33a132aacc"
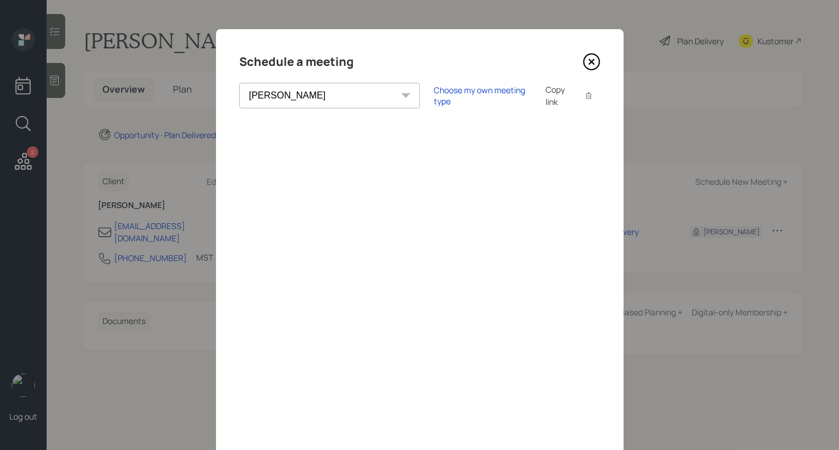
click at [595, 61] on icon at bounding box center [591, 62] width 16 height 16
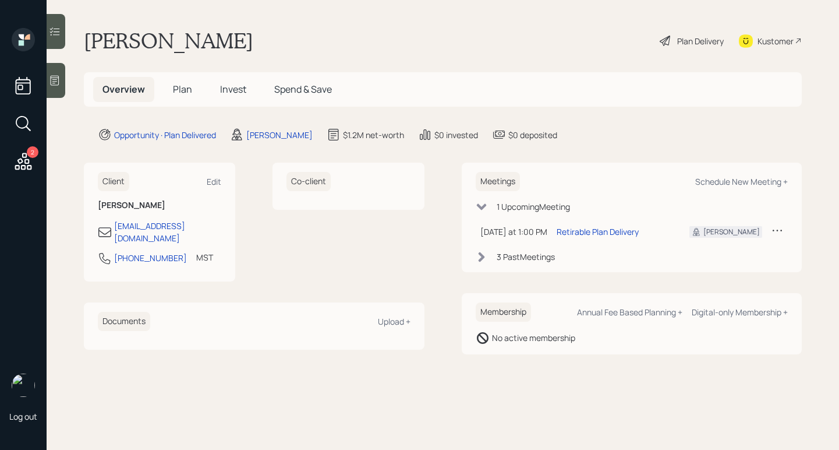
click at [188, 92] on span "Plan" at bounding box center [182, 89] width 19 height 13
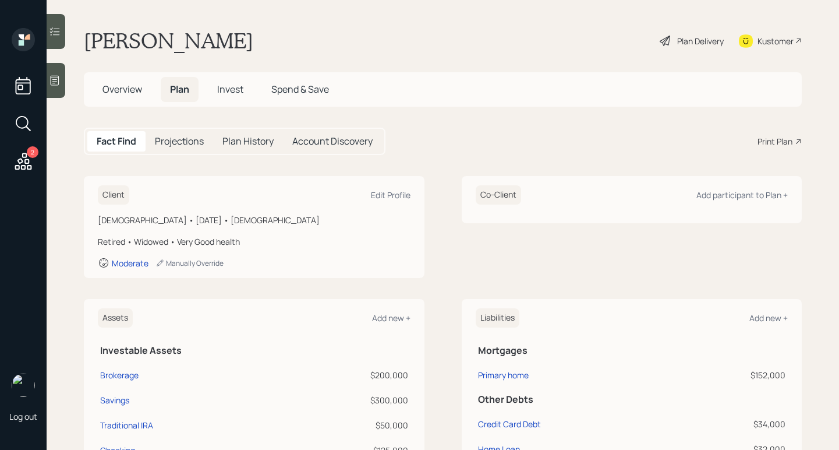
click at [769, 146] on div "Print Plan" at bounding box center [775, 141] width 35 height 12
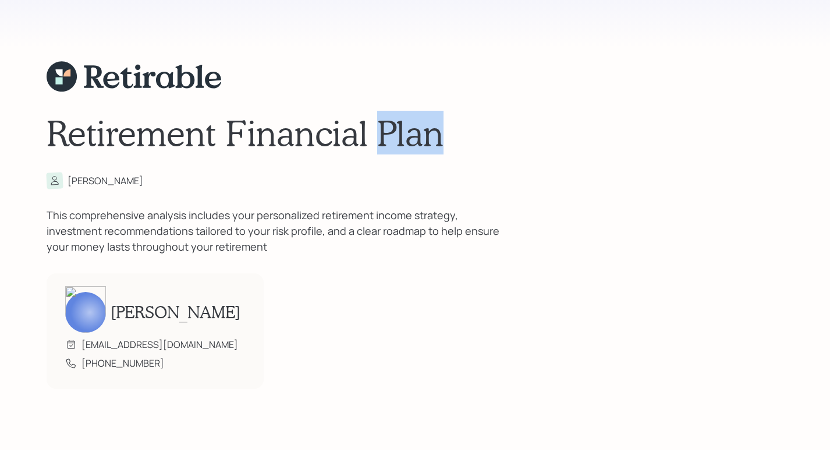
click at [606, 137] on h1 "Retirement Financial Plan" at bounding box center [415, 133] width 737 height 42
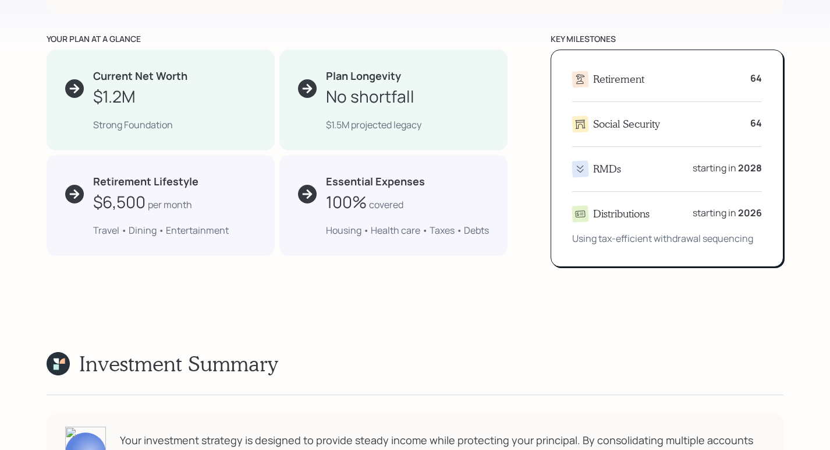
scroll to position [878, 0]
